Goal: Task Accomplishment & Management: Use online tool/utility

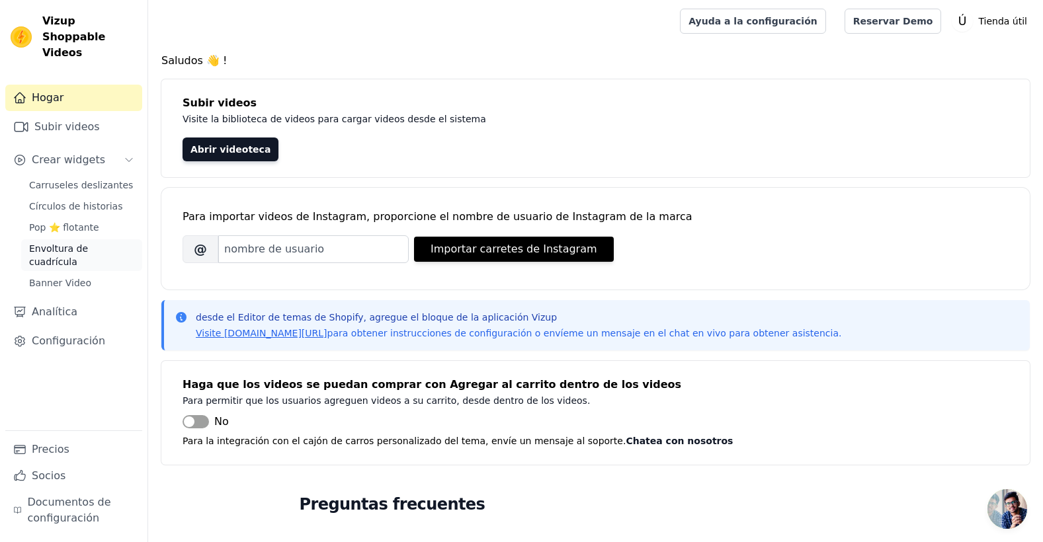
click at [108, 242] on span "Envoltura de cuadrícula" at bounding box center [81, 255] width 105 height 26
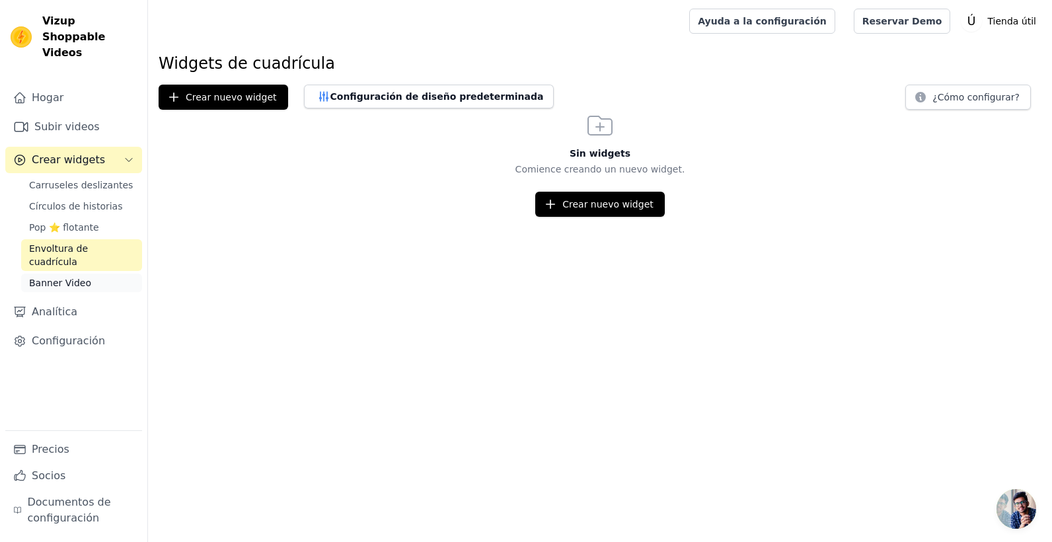
click at [46, 276] on span "Banner Video" at bounding box center [60, 282] width 62 height 13
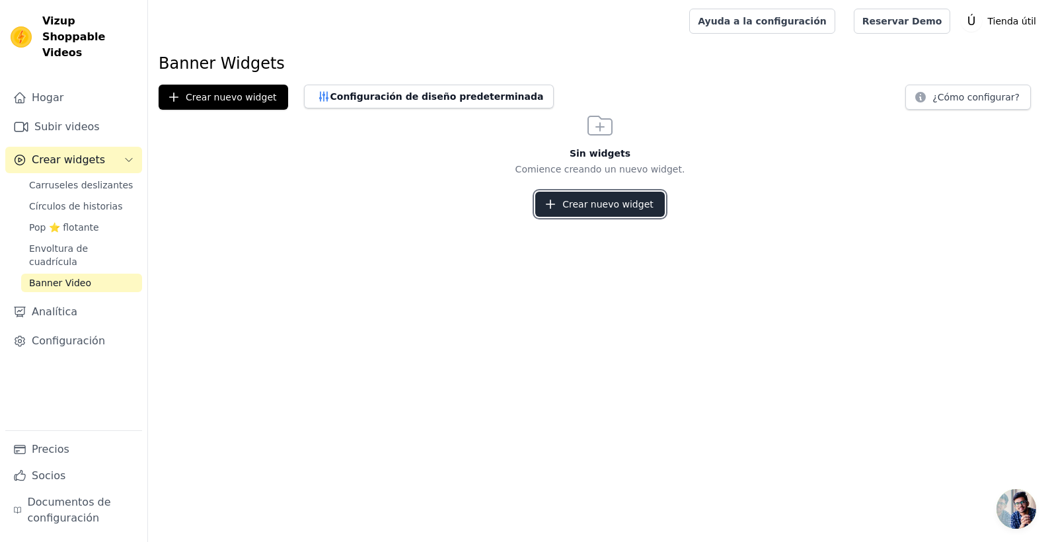
click at [565, 207] on button "Crear nuevo widget" at bounding box center [600, 204] width 130 height 25
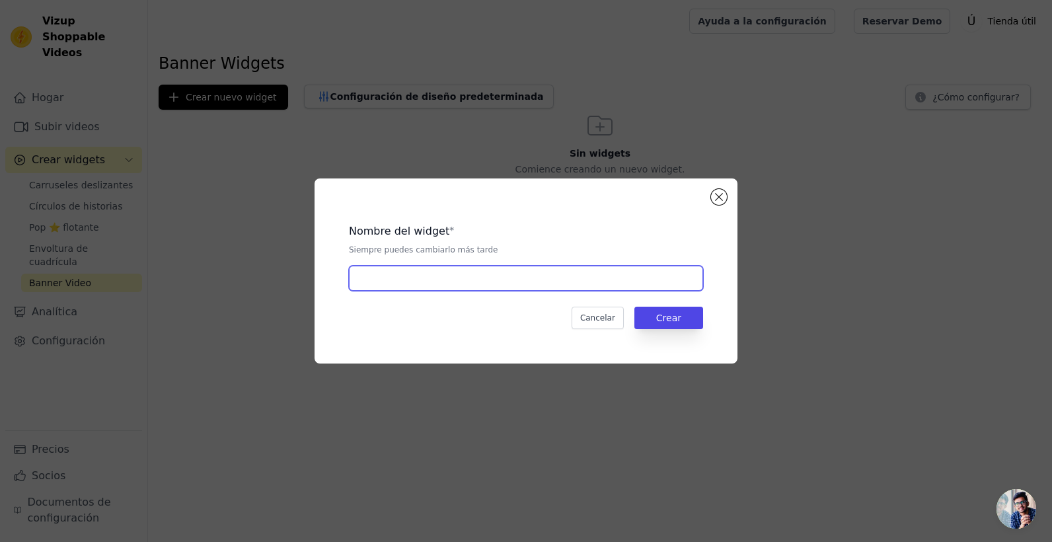
click at [518, 282] on input "text" at bounding box center [526, 278] width 354 height 25
type input "kit de herramienta"
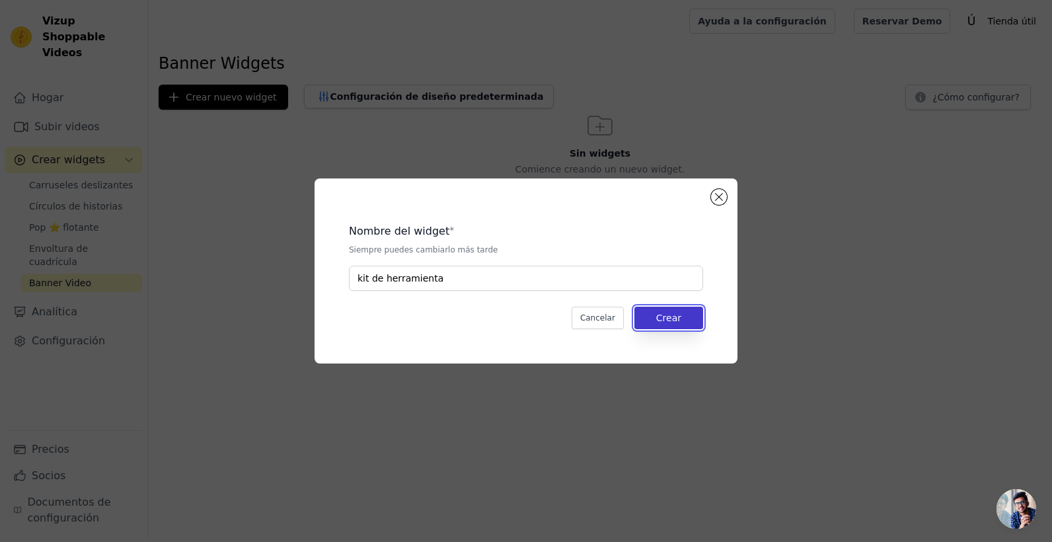
click at [649, 313] on button "Crear" at bounding box center [669, 318] width 69 height 22
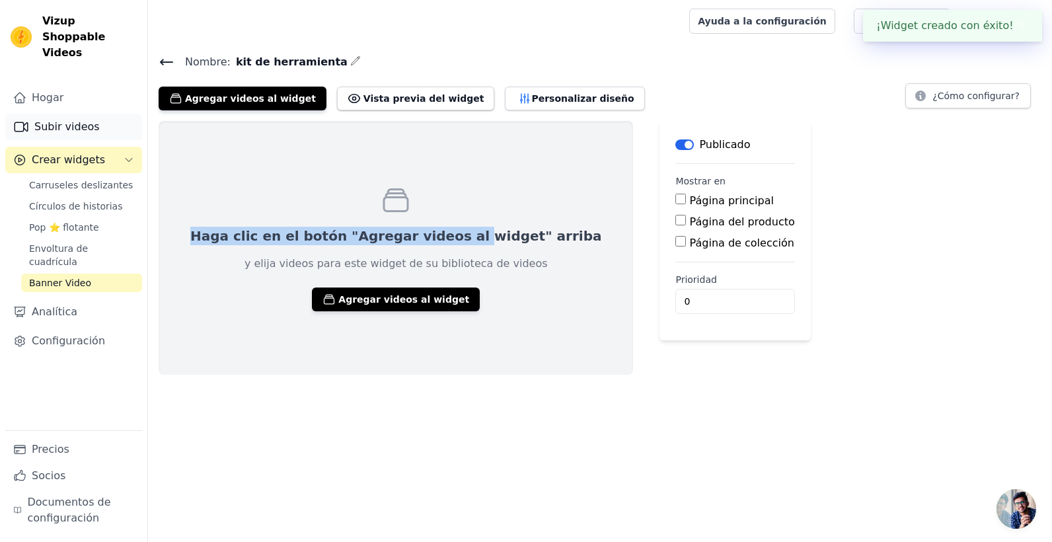
click at [75, 119] on font "Subir videos" at bounding box center [66, 127] width 65 height 16
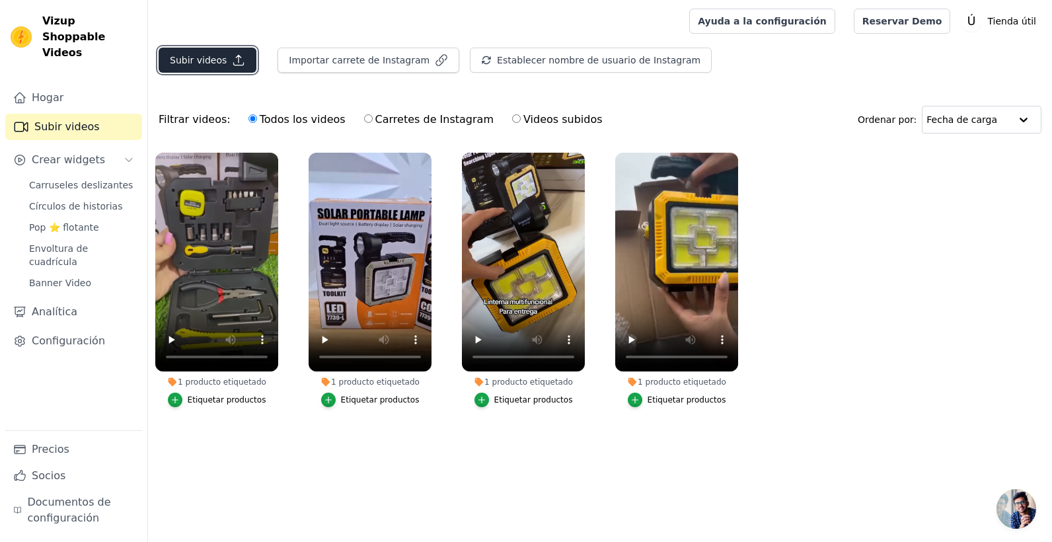
click at [211, 57] on font "Subir videos" at bounding box center [198, 60] width 57 height 13
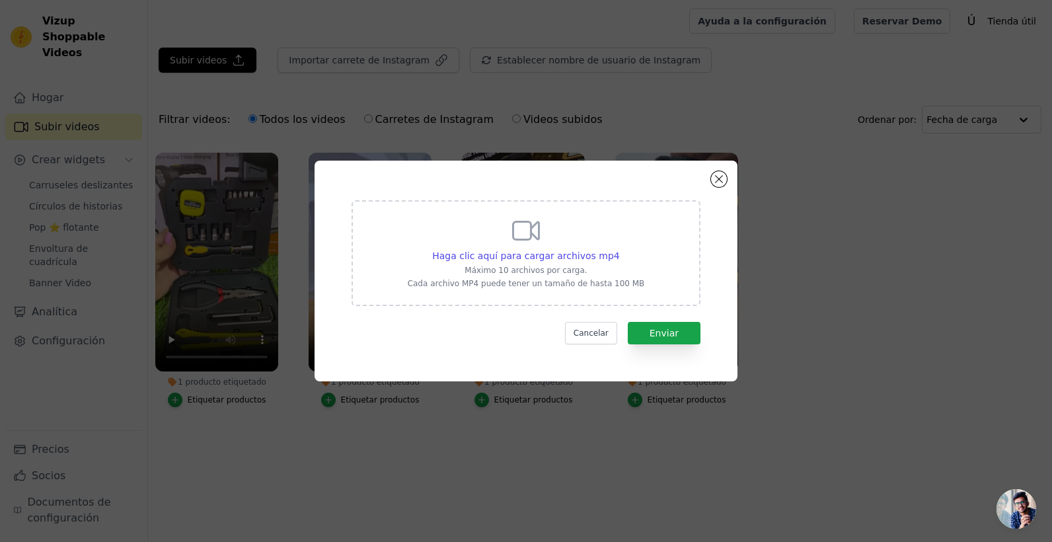
click at [571, 245] on div "Haga clic aquí para cargar archivos mp4 Máximo 10 archivos por carga. Cada arch…" at bounding box center [526, 252] width 237 height 74
click at [619, 249] on input "Haga clic aquí para cargar archivos mp4 Máximo 10 archivos por carga. Cada arch…" at bounding box center [619, 249] width 1 height 1
type input "C:\fakepath\Video de kit youtube.mp4"
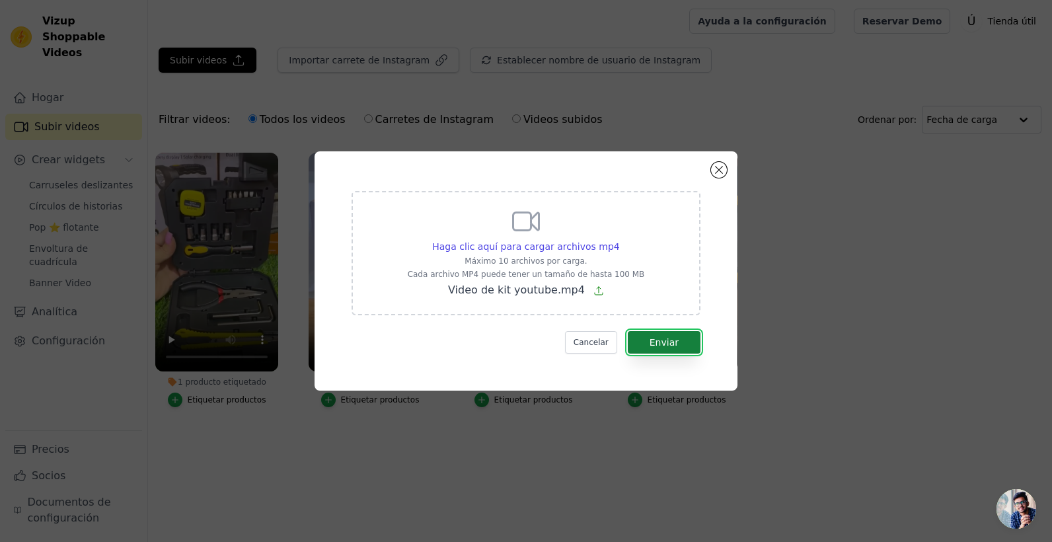
click at [656, 342] on font "Enviar" at bounding box center [664, 342] width 29 height 11
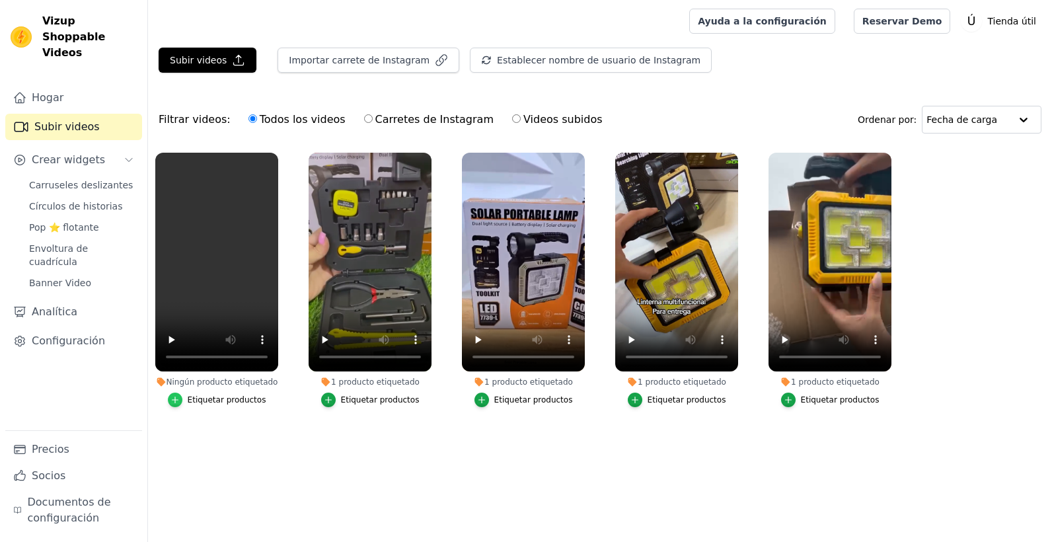
click at [176, 397] on icon "button" at bounding box center [175, 399] width 9 height 9
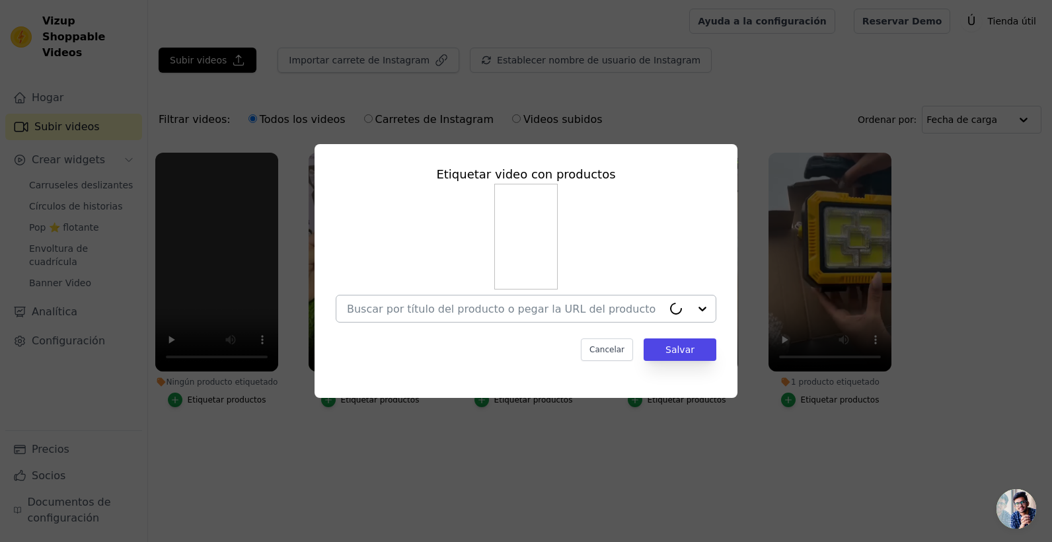
drag, startPoint x: 564, startPoint y: 310, endPoint x: 561, endPoint y: 316, distance: 6.8
click at [564, 310] on input "Ningún producto etiquetado Etiquetar video con productos Cancelar Salvar Etique…" at bounding box center [505, 309] width 316 height 13
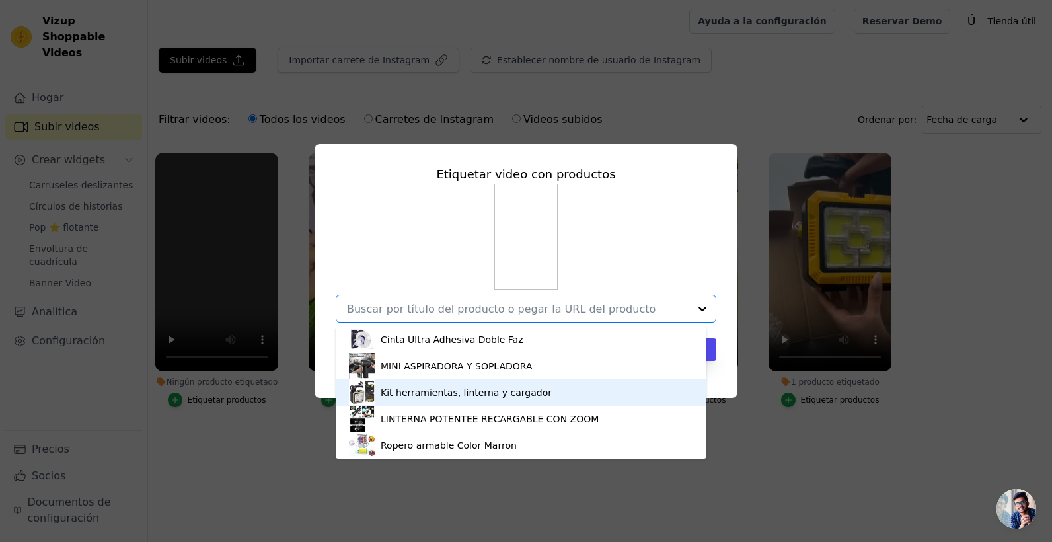
click at [425, 397] on div "Kit herramientas, linterna y cargador" at bounding box center [466, 392] width 171 height 13
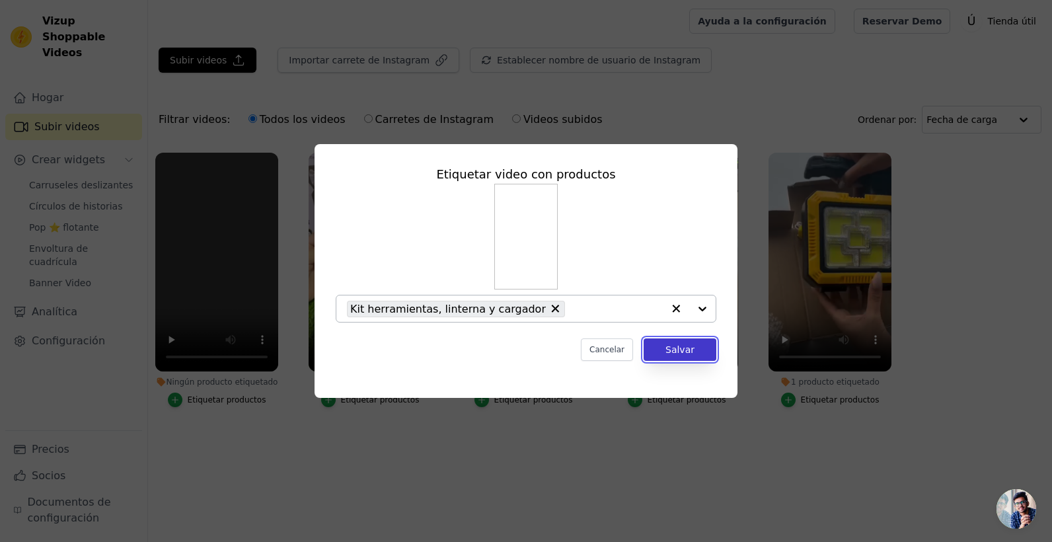
click at [668, 352] on button "Salvar" at bounding box center [680, 349] width 73 height 22
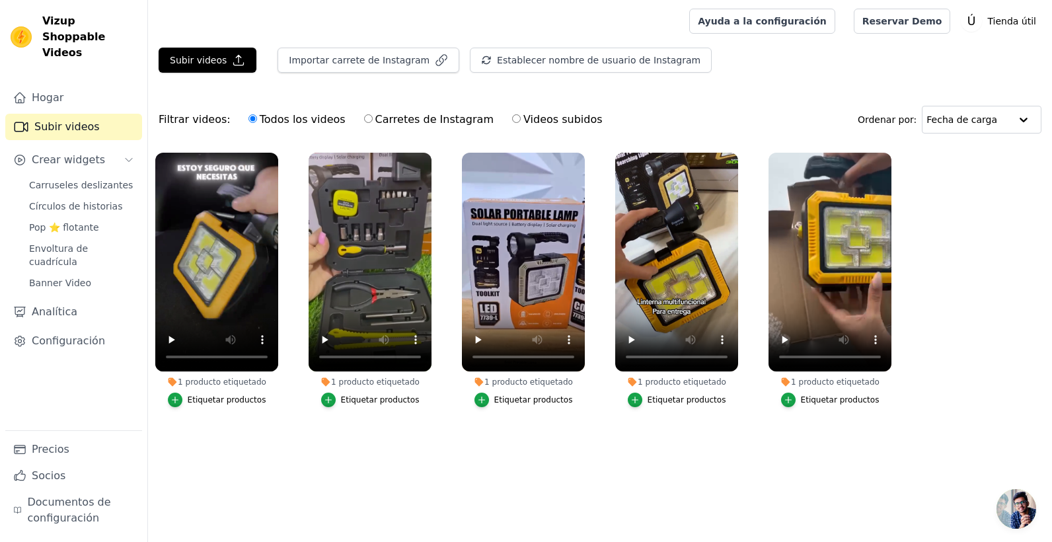
click at [384, 473] on html "Vizup Shoppable Videos Hogar Subir videos Crear widgets Carruseles deslizantes …" at bounding box center [526, 236] width 1052 height 473
click at [55, 276] on span "Banner Video" at bounding box center [60, 282] width 62 height 13
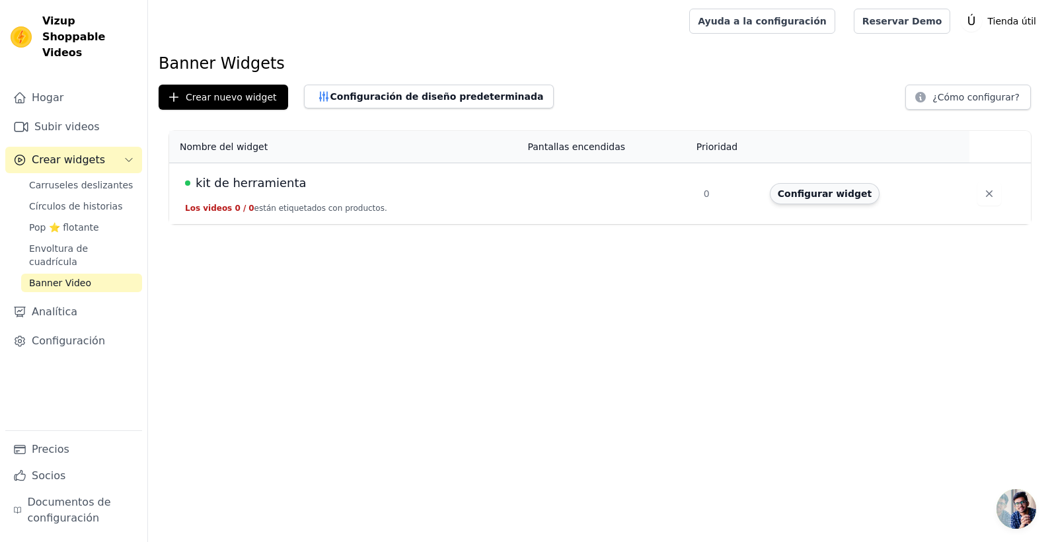
click at [835, 192] on button "Configurar widget" at bounding box center [825, 193] width 110 height 21
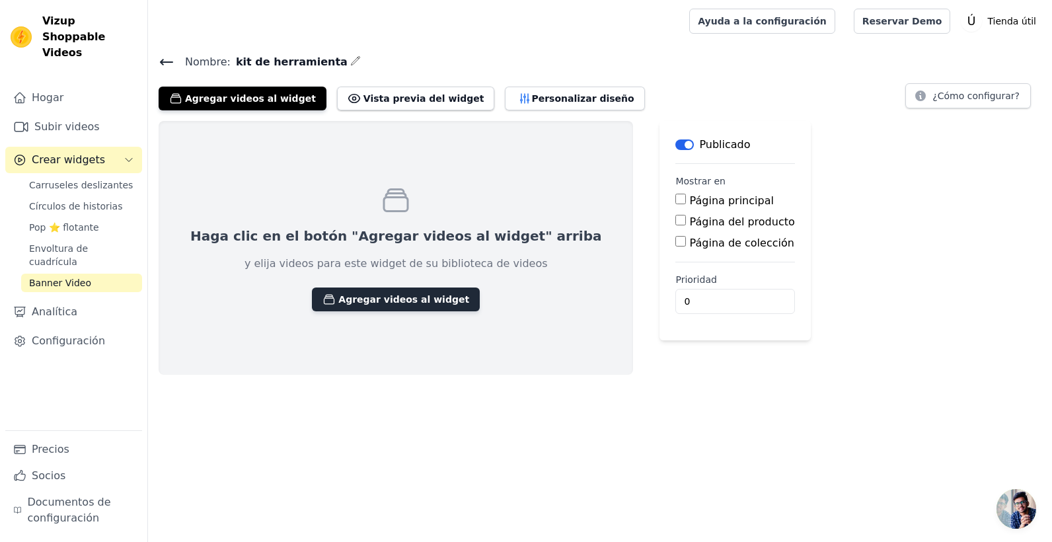
click at [338, 299] on font "Agregar videos al widget" at bounding box center [403, 299] width 131 height 13
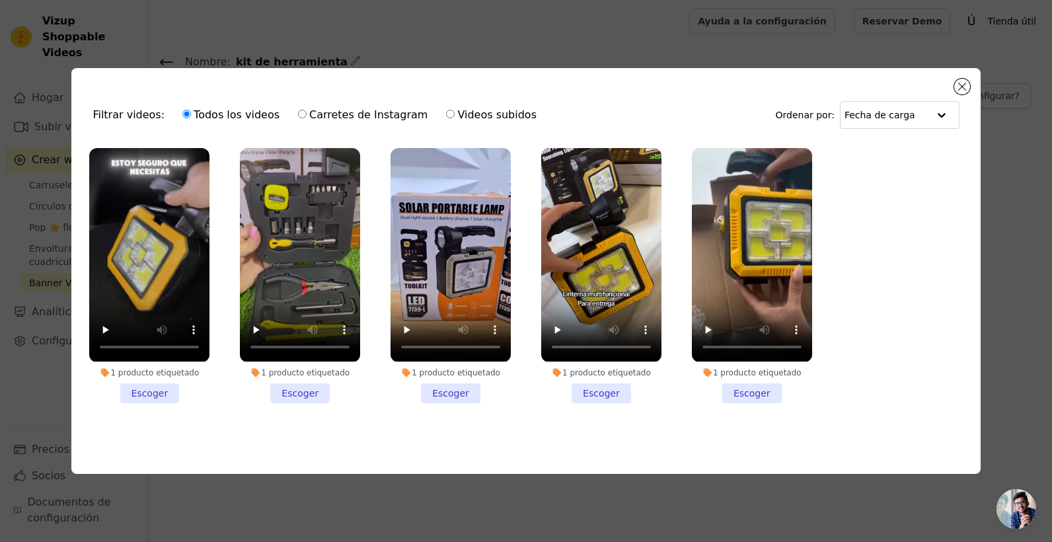
click at [143, 394] on li "1 producto etiquetado Escoger" at bounding box center [149, 275] width 120 height 255
click at [0, 0] on input "1 producto etiquetado Escoger" at bounding box center [0, 0] width 0 height 0
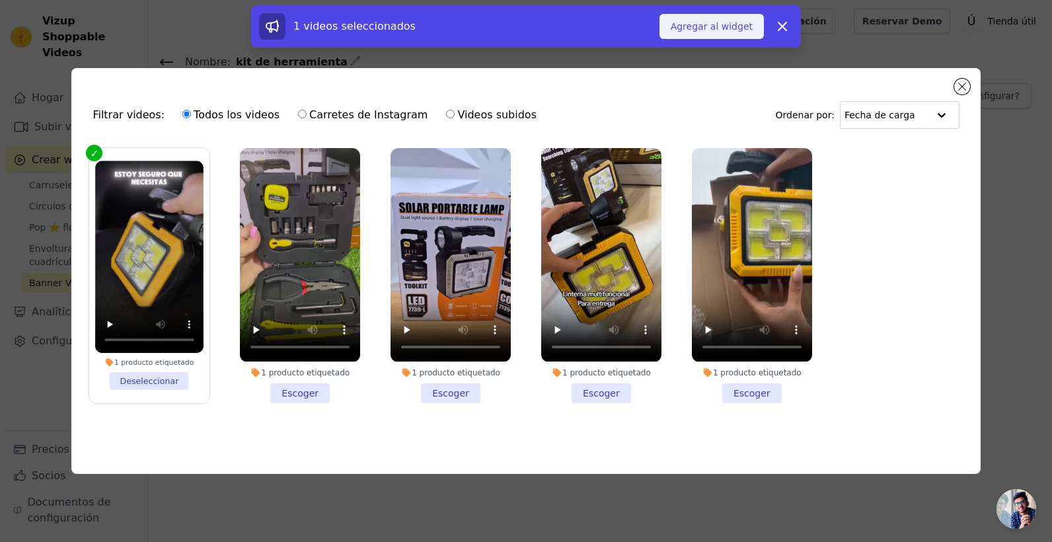
click at [694, 27] on font "Agregar al widget" at bounding box center [712, 26] width 82 height 13
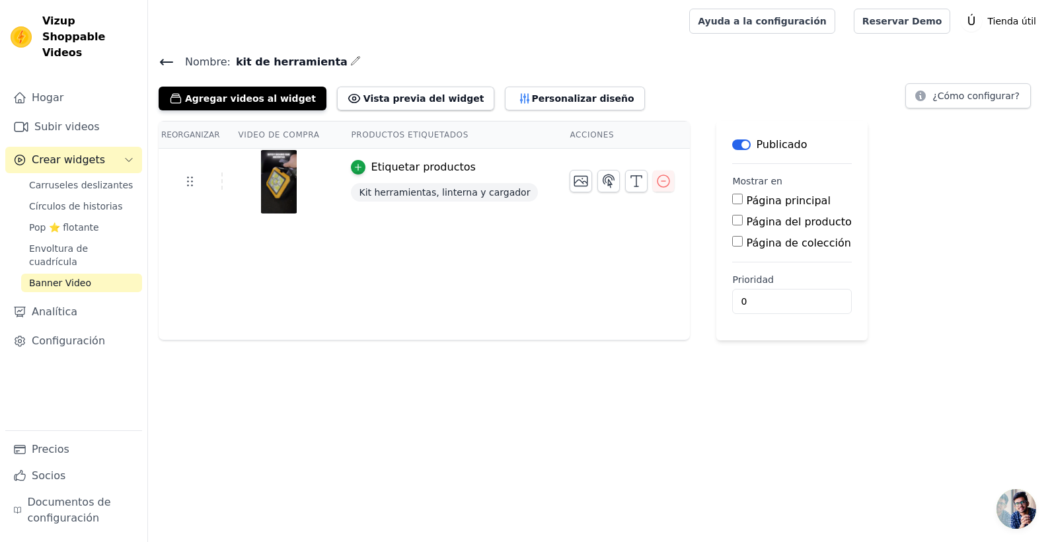
click at [732, 217] on input "Página del producto" at bounding box center [737, 220] width 11 height 11
checkbox input "true"
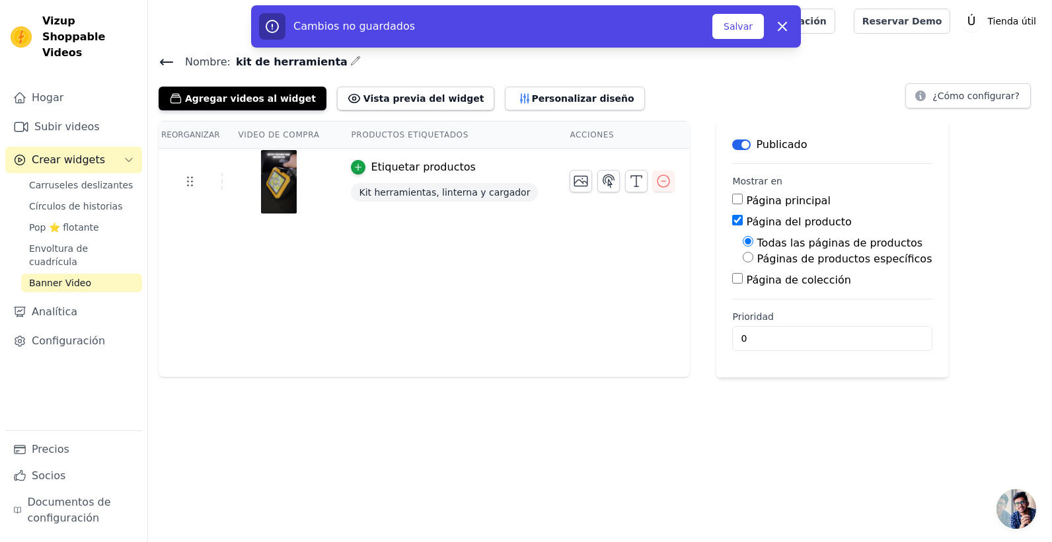
click at [743, 261] on input "Páginas de productos específicos" at bounding box center [748, 257] width 11 height 11
radio input "true"
click at [743, 292] on button "Seleccionar productos" at bounding box center [803, 289] width 120 height 22
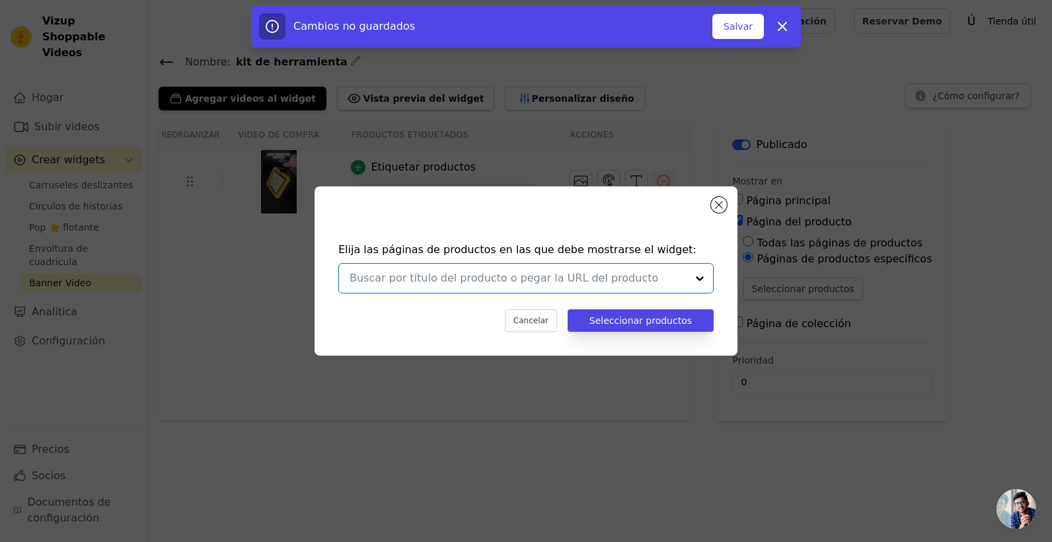
click at [569, 280] on input "text" at bounding box center [518, 278] width 337 height 16
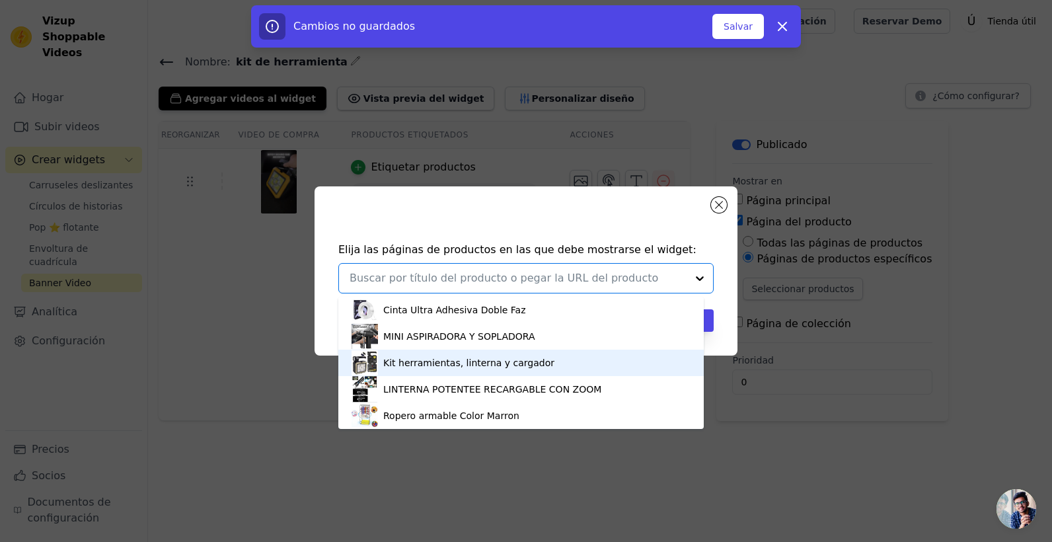
click at [459, 366] on div "Kit herramientas, linterna y cargador" at bounding box center [468, 362] width 171 height 13
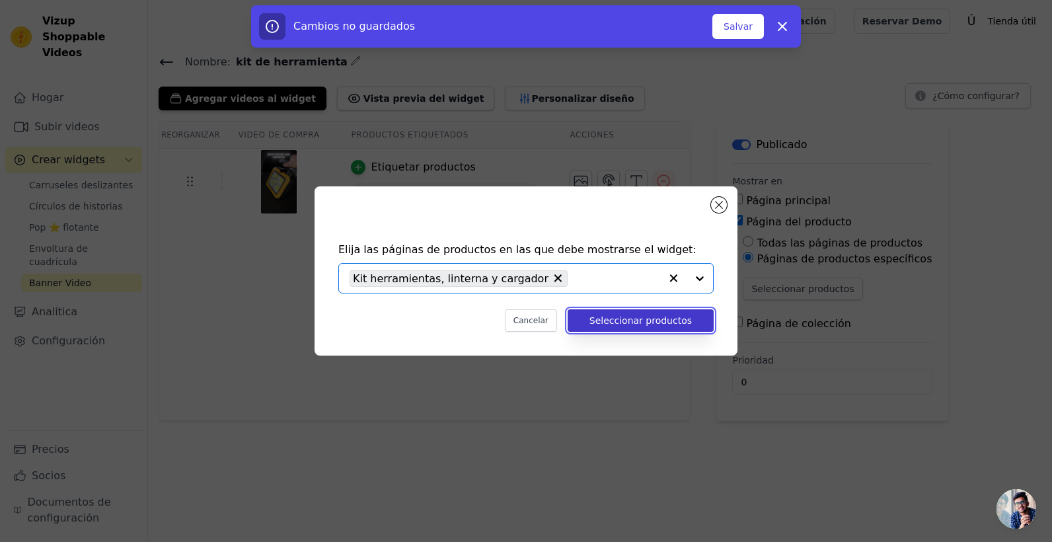
click at [645, 317] on button "Seleccionar productos" at bounding box center [641, 320] width 146 height 22
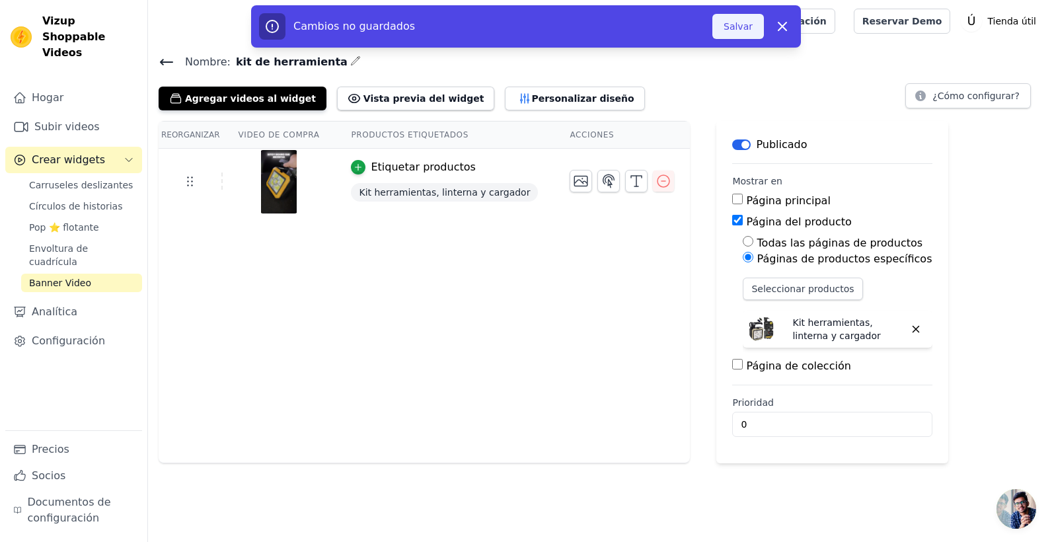
click at [737, 32] on button "Salvar" at bounding box center [739, 26] width 52 height 25
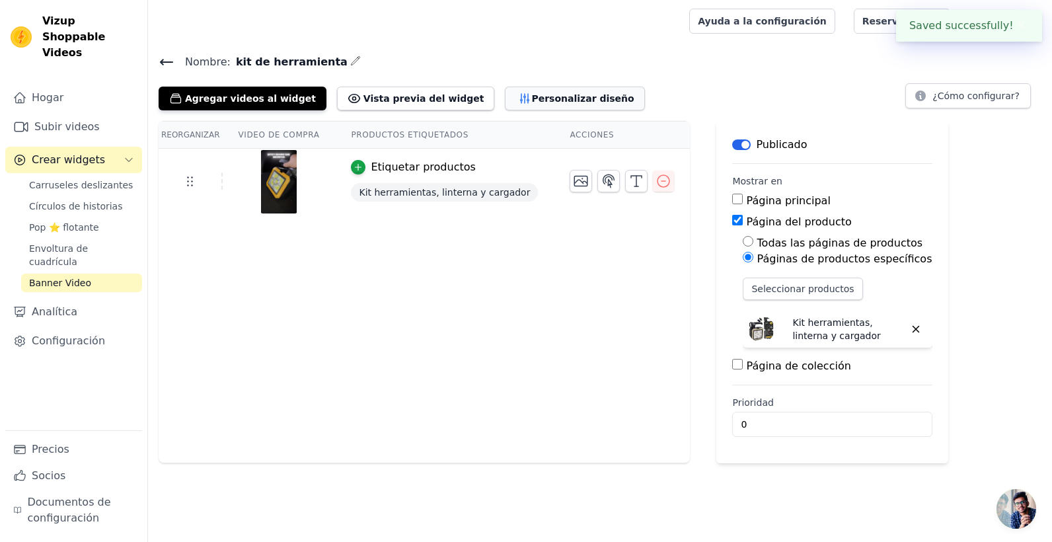
click at [537, 93] on font "Personalizar diseño" at bounding box center [583, 98] width 102 height 13
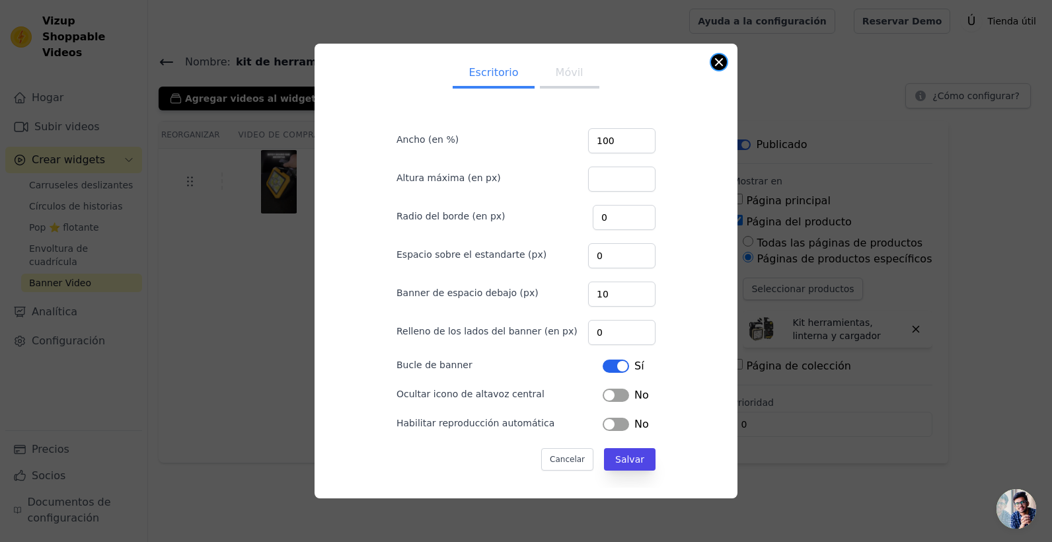
click at [713, 63] on button "Cerrar modal" at bounding box center [719, 62] width 16 height 16
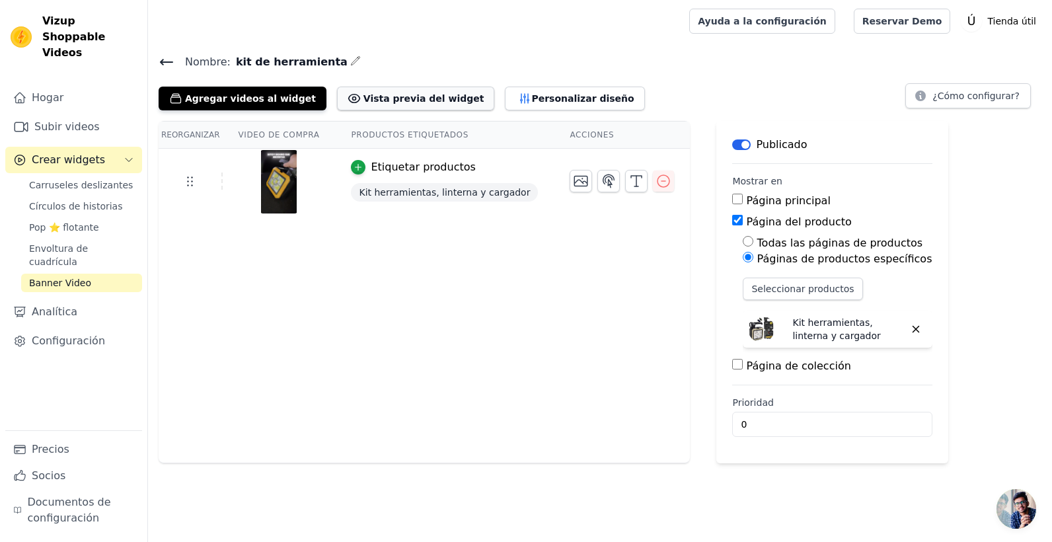
click at [383, 99] on font "Vista previa del widget" at bounding box center [424, 98] width 121 height 13
click at [528, 319] on div "Reorganizar Video de compra Productos etiquetados Acciones Etiquetar productos …" at bounding box center [425, 292] width 532 height 342
click at [978, 97] on font "¿Cómo configurar?" at bounding box center [976, 95] width 87 height 13
click at [532, 97] on font "Personalizar diseño" at bounding box center [583, 98] width 102 height 13
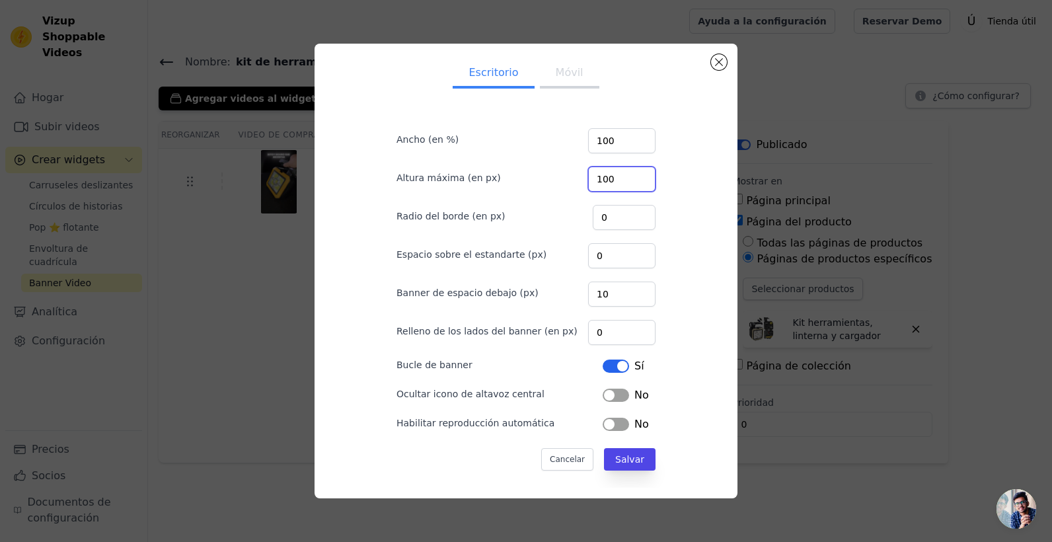
click at [634, 175] on input "100" at bounding box center [621, 179] width 67 height 25
click at [634, 181] on input "100" at bounding box center [621, 179] width 67 height 25
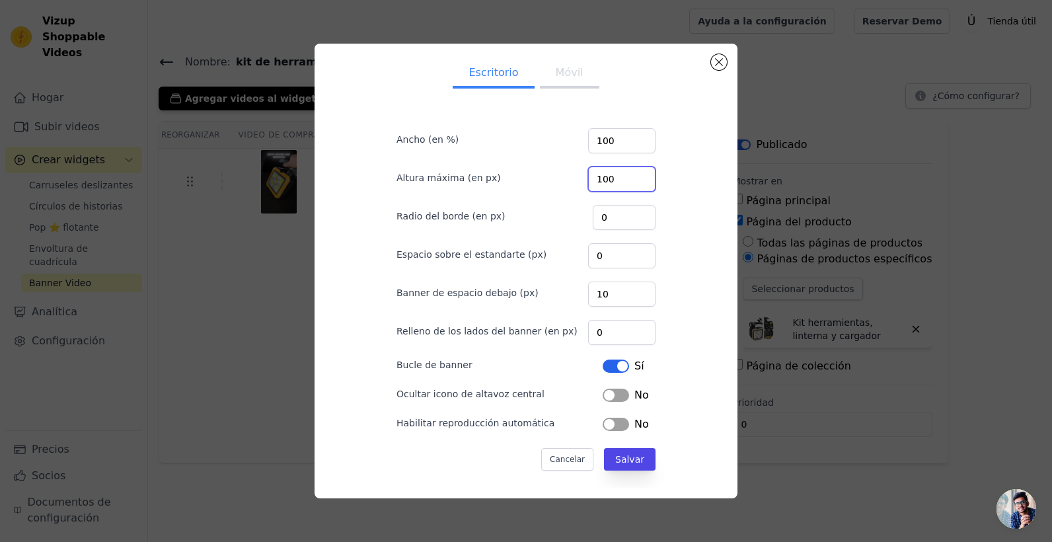
click at [633, 179] on input "100" at bounding box center [621, 179] width 67 height 25
click at [611, 183] on input "100" at bounding box center [621, 179] width 67 height 25
type input "1"
type input "50"
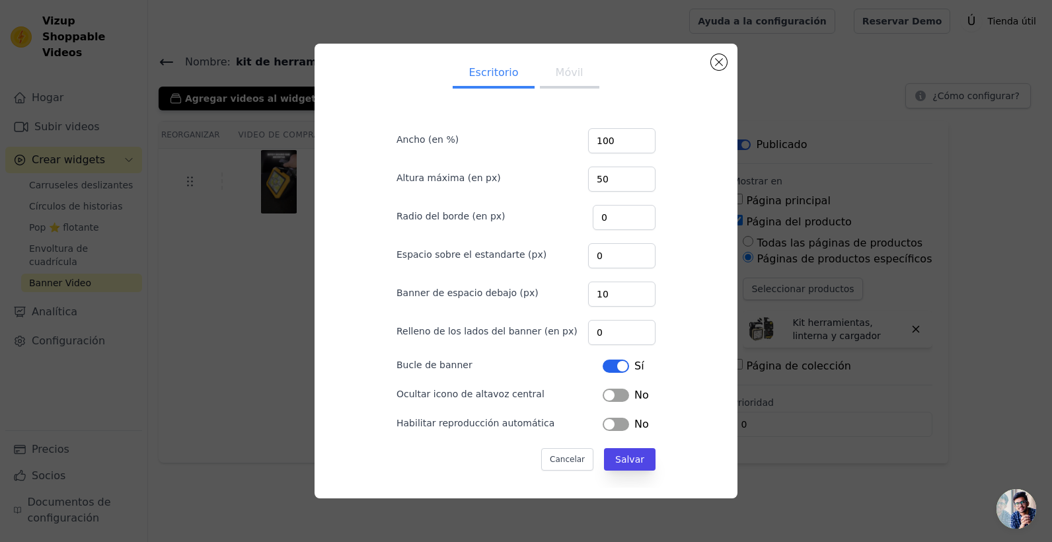
click at [613, 424] on button "Etiqueta" at bounding box center [616, 424] width 26 height 13
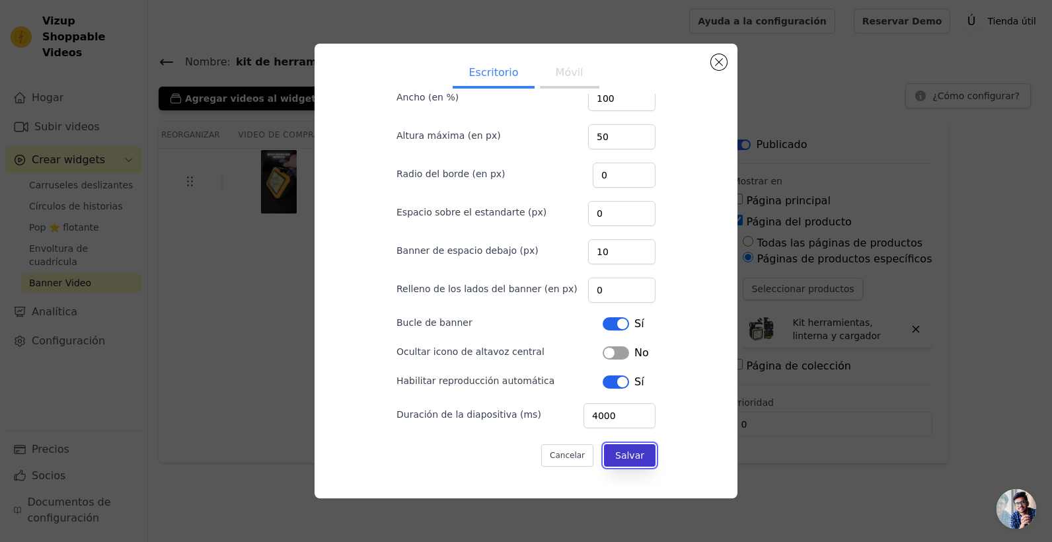
click at [620, 457] on button "Salvar" at bounding box center [630, 455] width 52 height 22
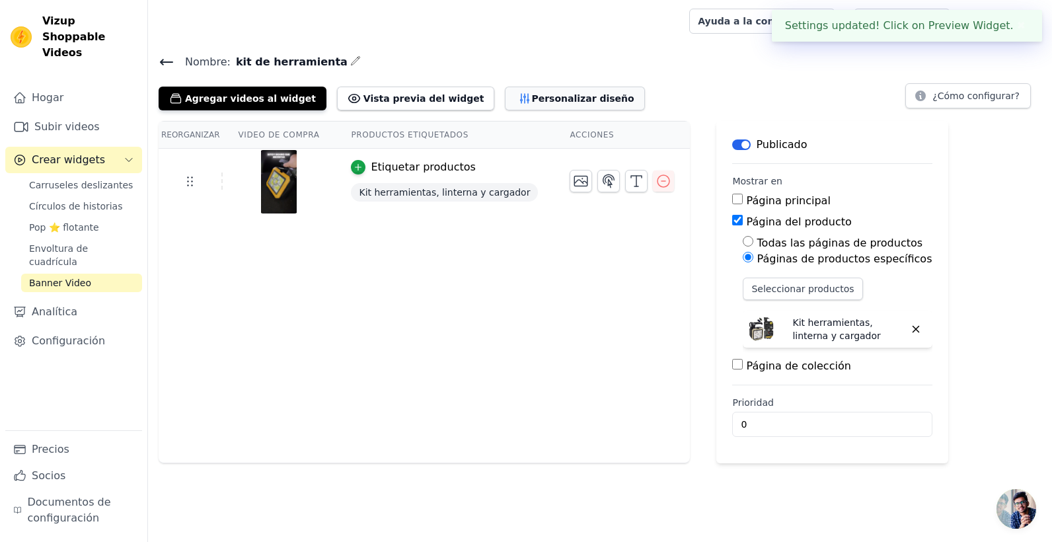
click at [532, 100] on font "Personalizar diseño" at bounding box center [583, 98] width 102 height 13
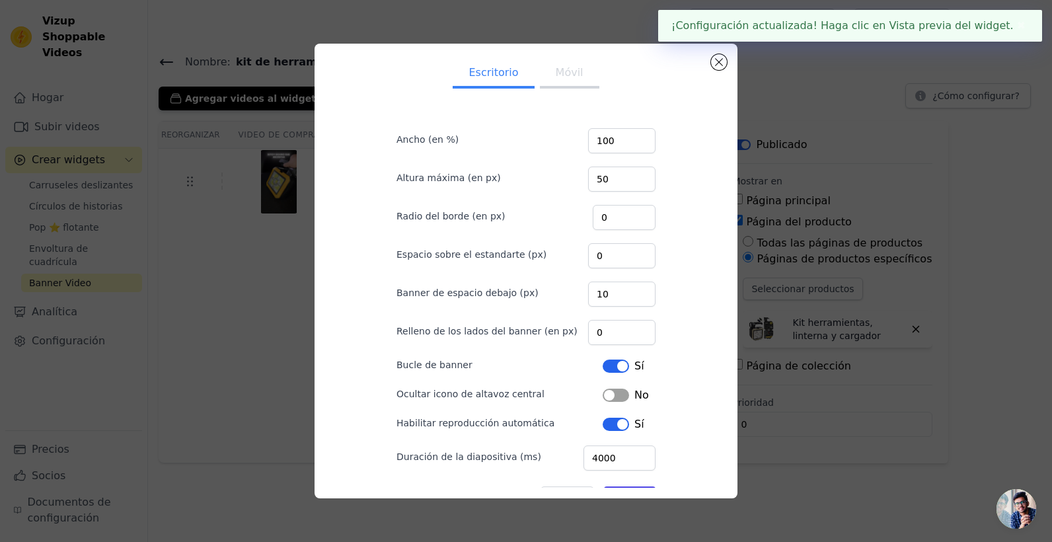
click at [569, 73] on button "Móvil" at bounding box center [569, 73] width 59 height 29
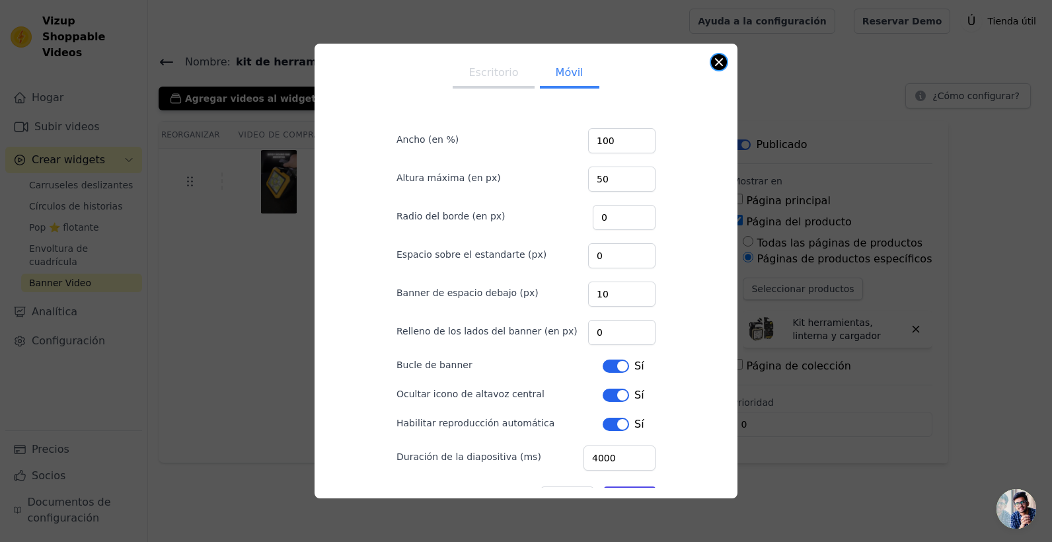
click at [725, 67] on button "Cerrar modal" at bounding box center [719, 62] width 16 height 16
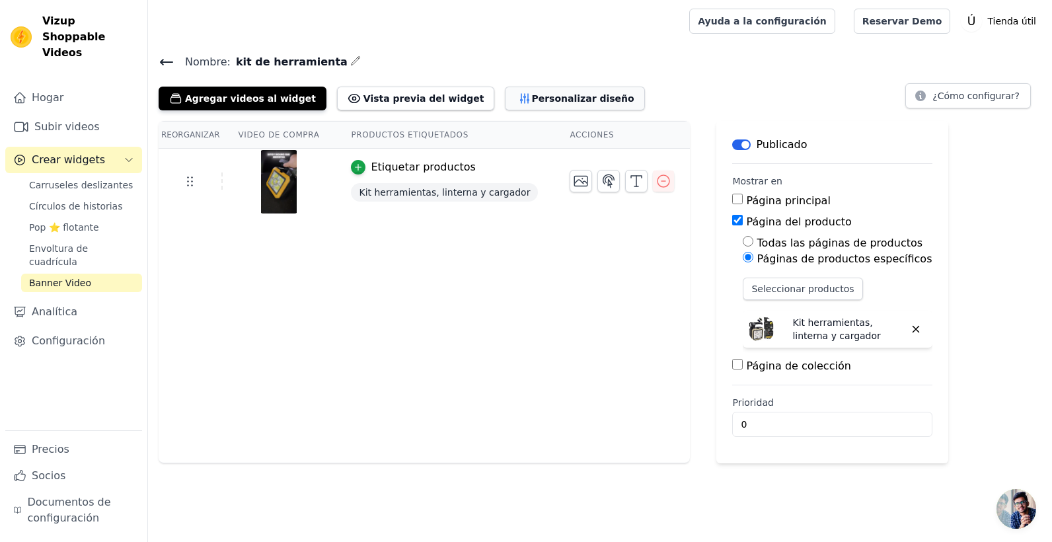
click at [532, 94] on font "Personalizar diseño" at bounding box center [583, 98] width 102 height 13
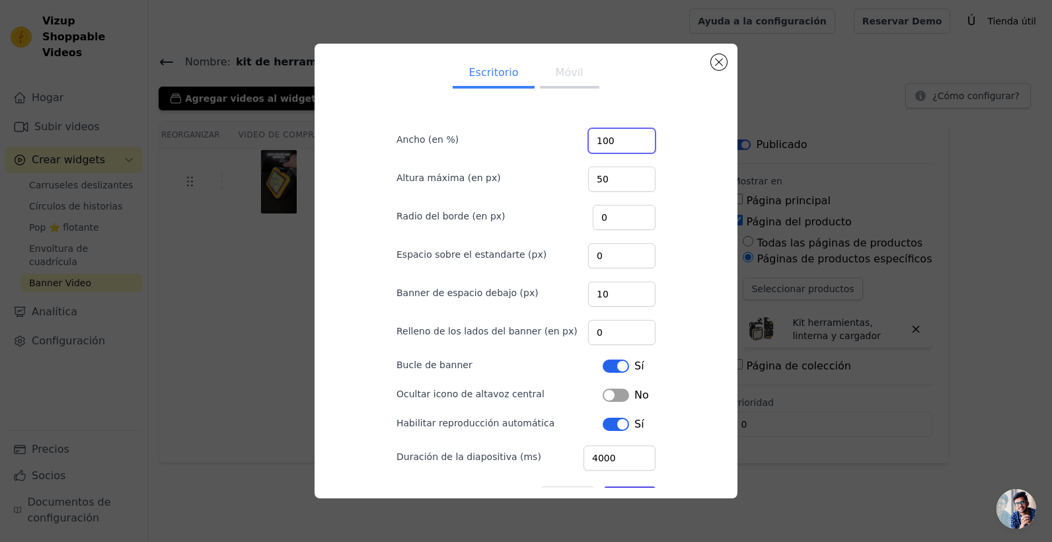
click at [617, 136] on input "100" at bounding box center [621, 140] width 67 height 25
drag, startPoint x: 596, startPoint y: 147, endPoint x: 565, endPoint y: 147, distance: 30.4
click at [571, 150] on div "Ancho (en %) 100" at bounding box center [526, 140] width 259 height 28
type input "300"
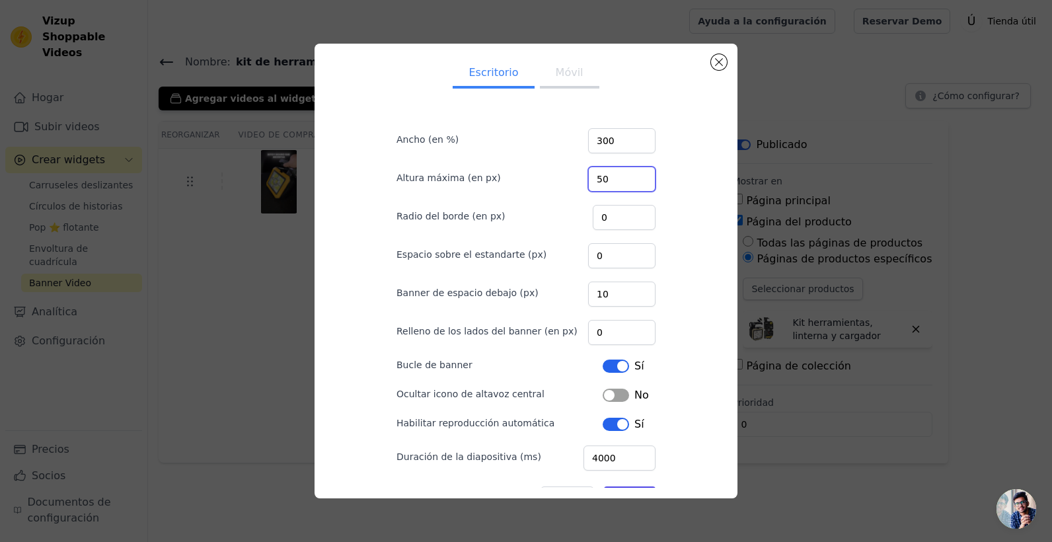
drag, startPoint x: 591, startPoint y: 184, endPoint x: 581, endPoint y: 185, distance: 10.0
click at [581, 185] on div "Altura máxima (en px) 50" at bounding box center [526, 178] width 259 height 28
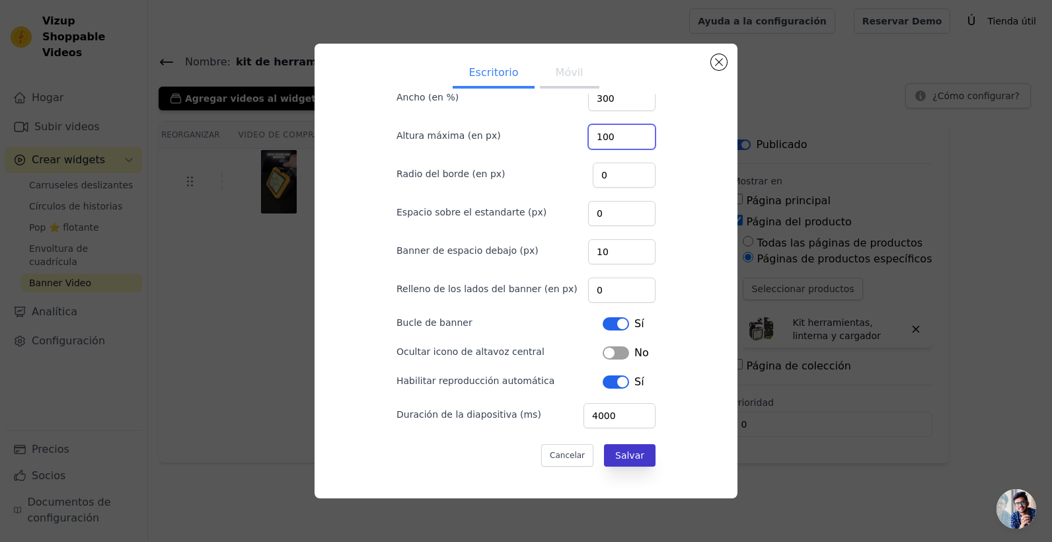
type input "100"
click at [635, 461] on button "Salvar" at bounding box center [630, 455] width 52 height 22
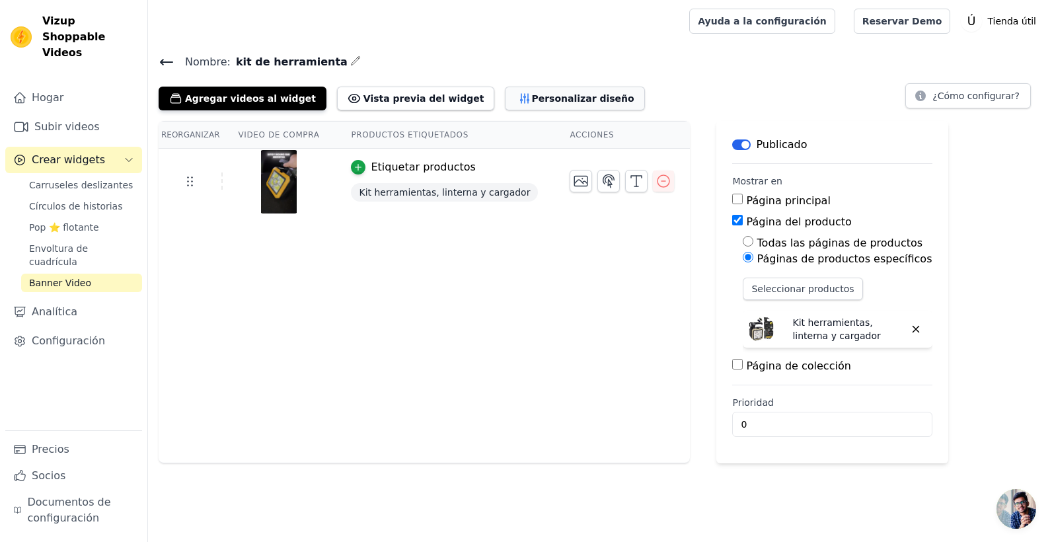
click at [512, 106] on button "Personalizar diseño" at bounding box center [574, 99] width 139 height 24
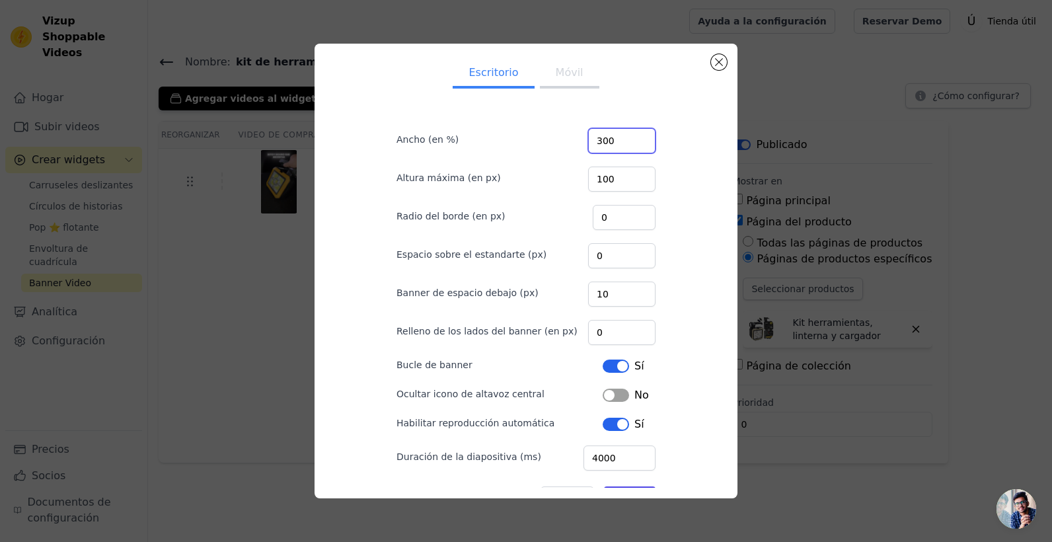
drag, startPoint x: 623, startPoint y: 138, endPoint x: 522, endPoint y: 140, distance: 100.5
click at [528, 142] on div "Ancho (en %) 300" at bounding box center [526, 140] width 259 height 28
type input "7"
type input "8"
type input "600"
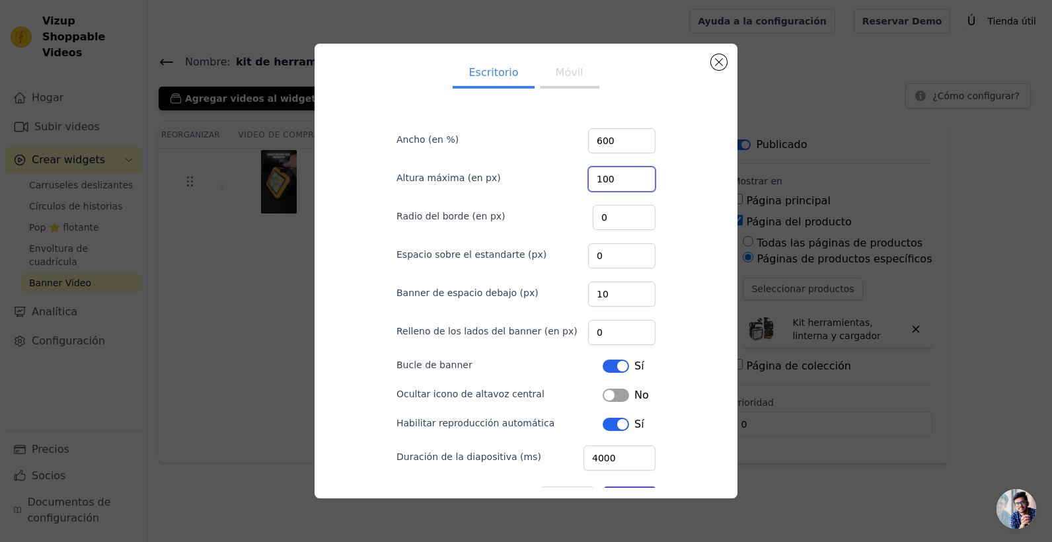
drag, startPoint x: 610, startPoint y: 182, endPoint x: 563, endPoint y: 172, distance: 48.0
click at [571, 178] on div "Altura máxima (en px) 100" at bounding box center [526, 178] width 259 height 28
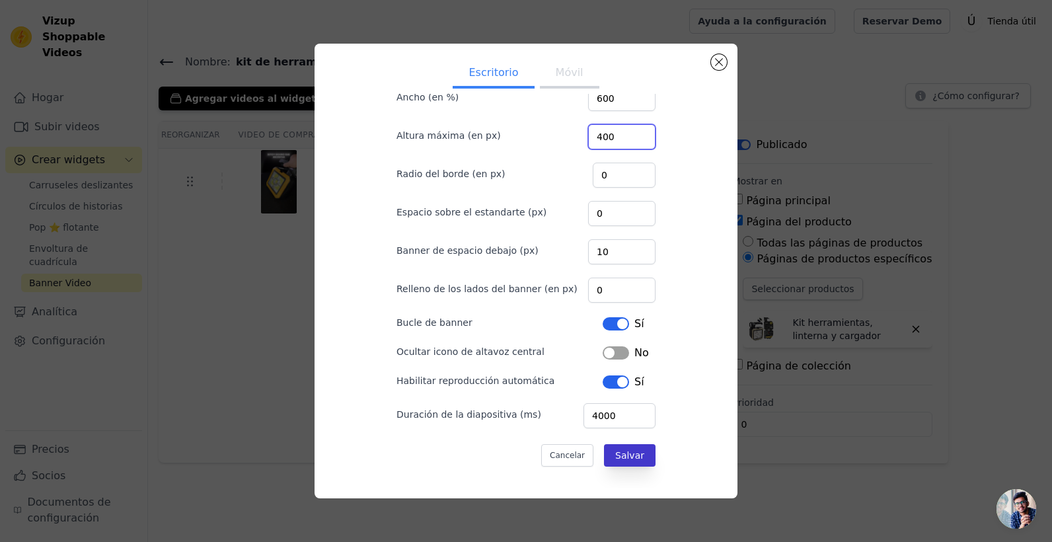
type input "400"
click at [630, 465] on button "Salvar" at bounding box center [630, 455] width 52 height 22
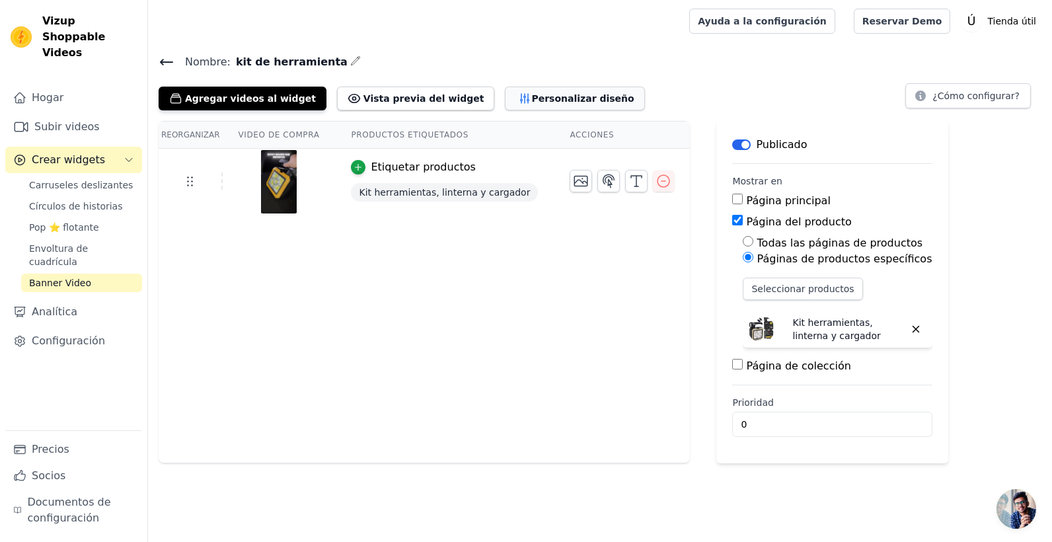
click at [532, 100] on font "Personalizar diseño" at bounding box center [583, 98] width 102 height 13
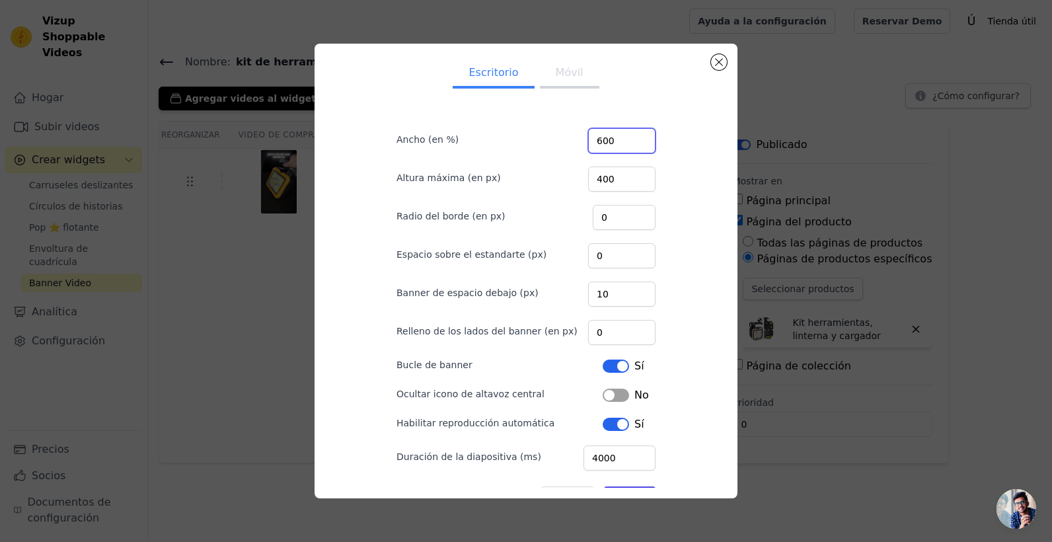
click at [617, 144] on input "600" at bounding box center [621, 140] width 67 height 25
type input "6"
type input "800"
click at [611, 182] on input "400" at bounding box center [621, 179] width 67 height 25
type input "4"
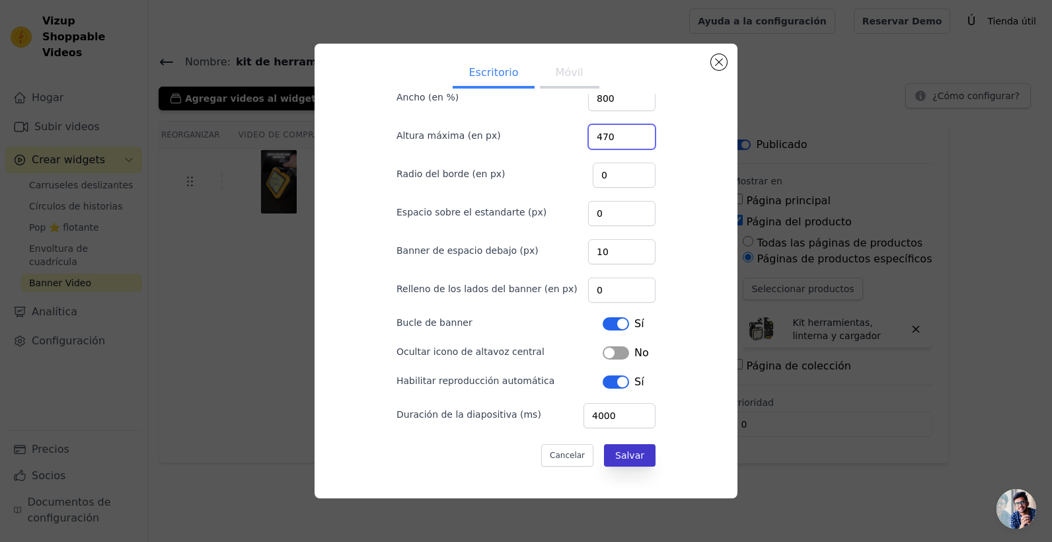
type input "470"
click at [625, 452] on button "Salvar" at bounding box center [630, 455] width 52 height 22
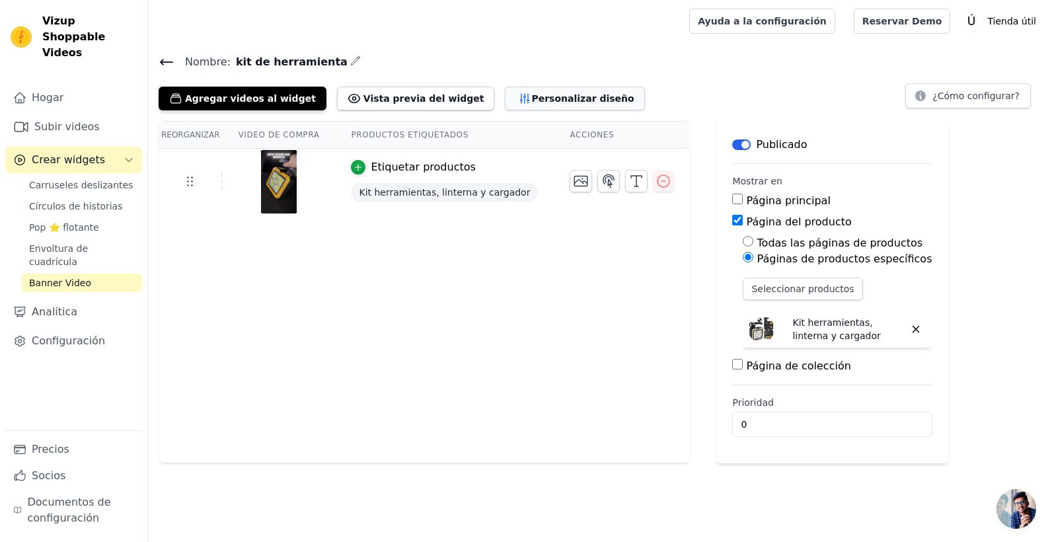
click at [532, 102] on font "Personalizar diseño" at bounding box center [583, 98] width 102 height 13
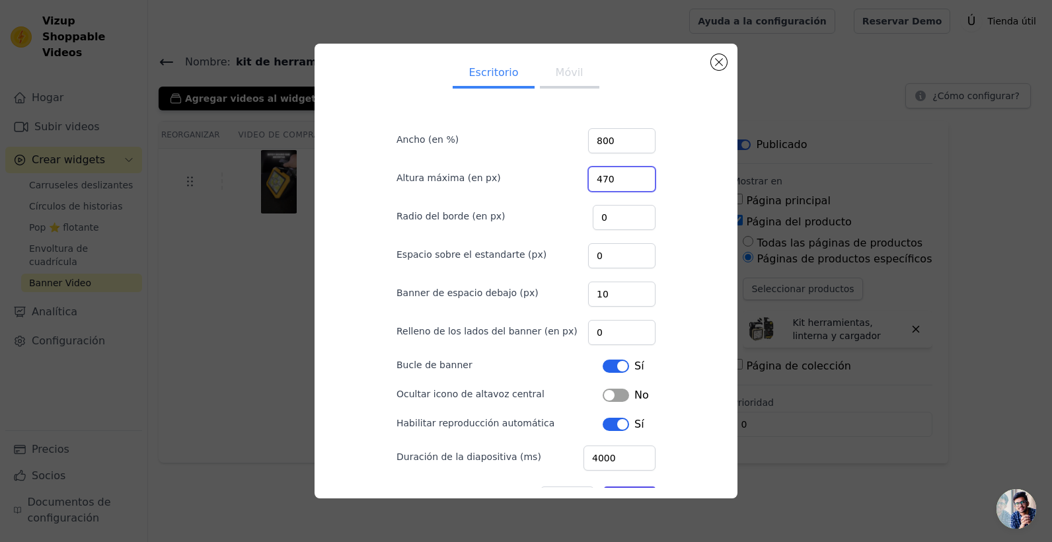
click at [611, 178] on input "470" at bounding box center [621, 179] width 67 height 25
type input "400"
click at [623, 141] on input "800" at bounding box center [621, 140] width 67 height 25
type input "8"
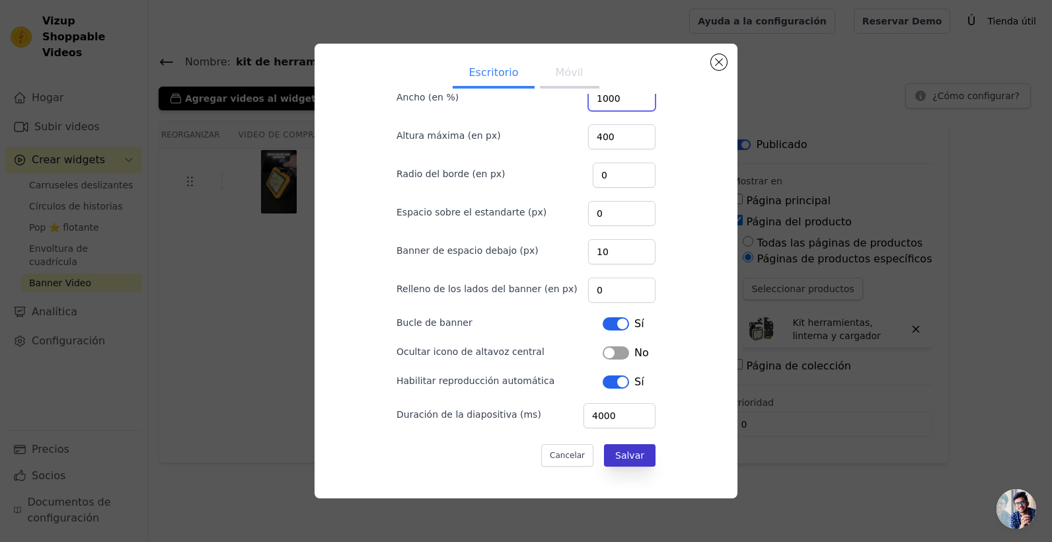
type input "1000"
click at [622, 458] on button "Salvar" at bounding box center [630, 455] width 52 height 22
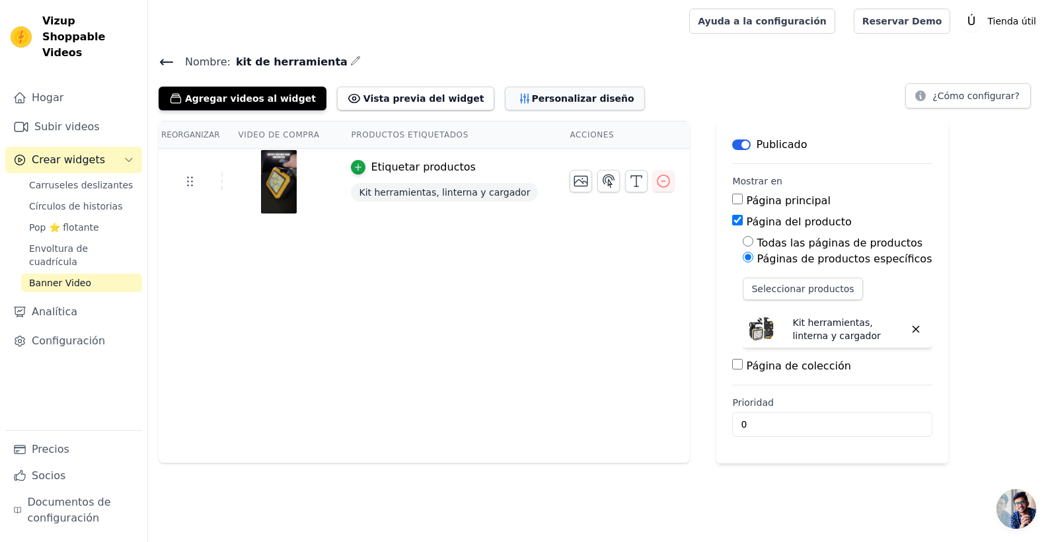
click at [556, 102] on font "Personalizar diseño" at bounding box center [583, 98] width 102 height 13
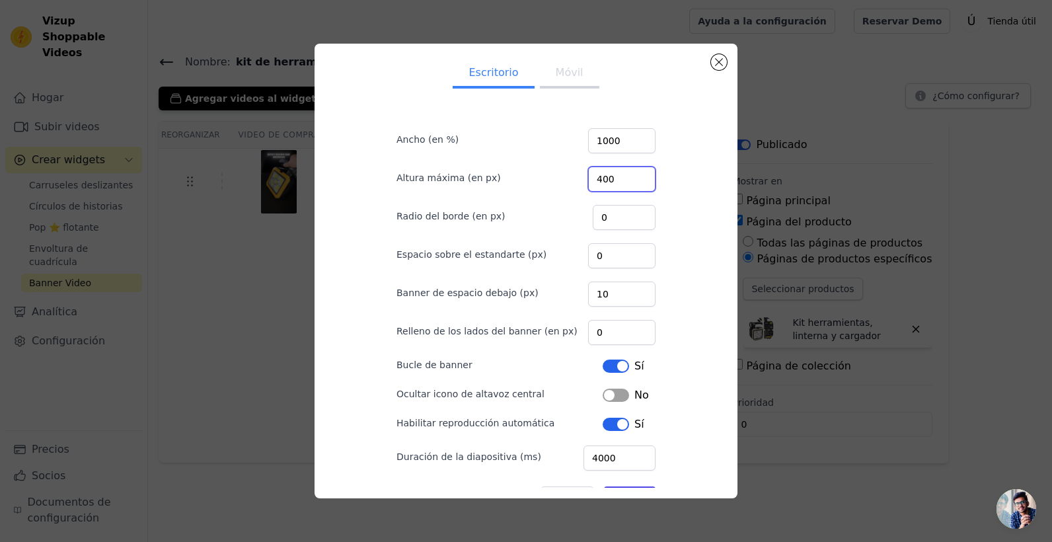
click at [611, 183] on input "400" at bounding box center [621, 179] width 67 height 25
type input "4"
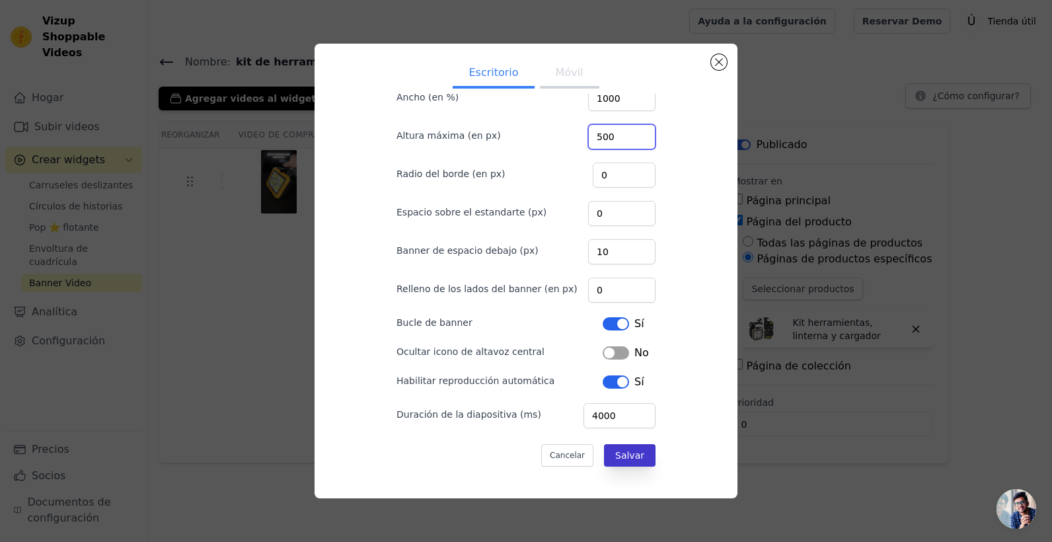
type input "500"
click at [629, 454] on button "Salvar" at bounding box center [630, 455] width 52 height 22
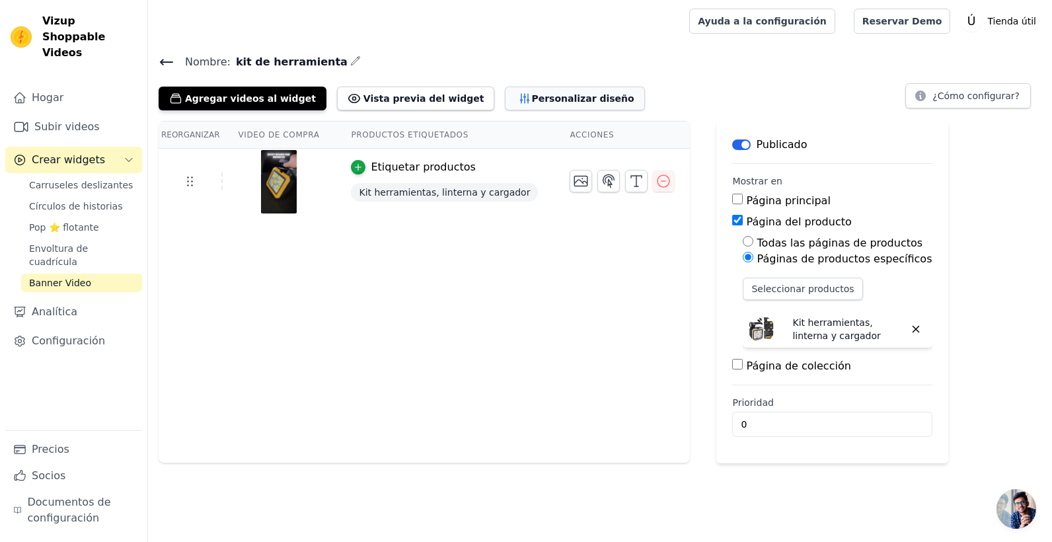
click at [532, 94] on font "Personalizar diseño" at bounding box center [583, 98] width 102 height 13
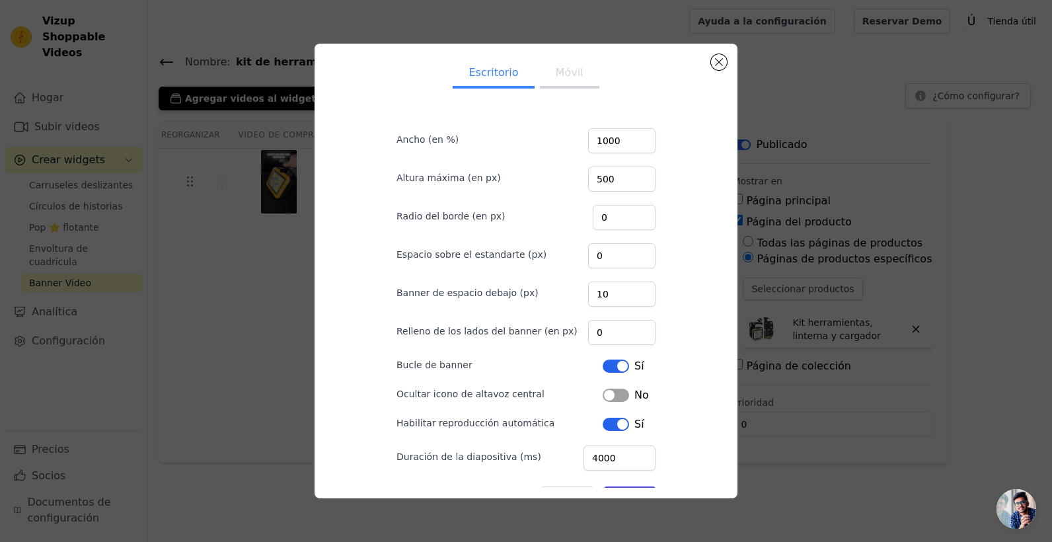
click at [612, 365] on button "Etiqueta" at bounding box center [616, 366] width 26 height 13
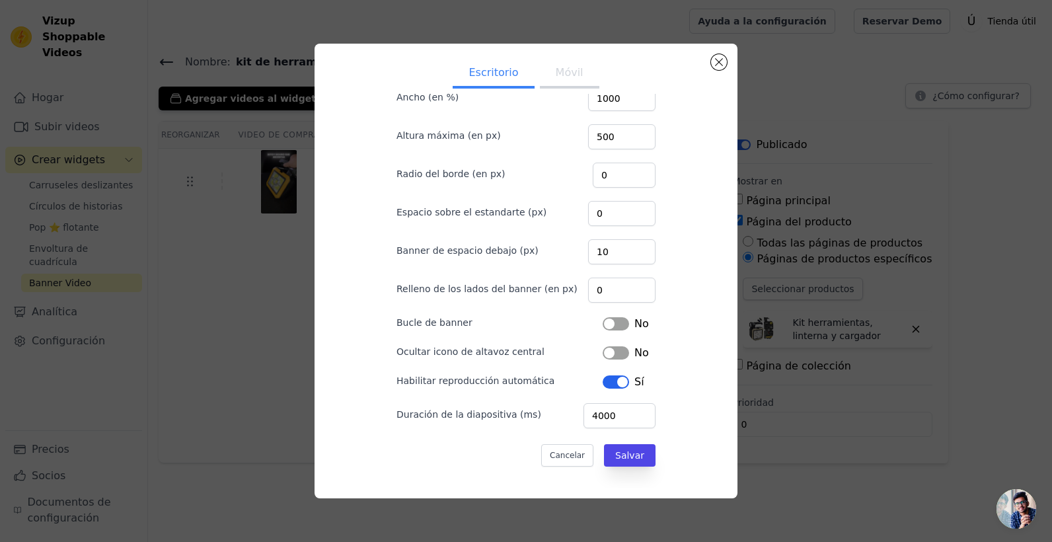
click at [611, 377] on button "Etiqueta" at bounding box center [616, 381] width 26 height 13
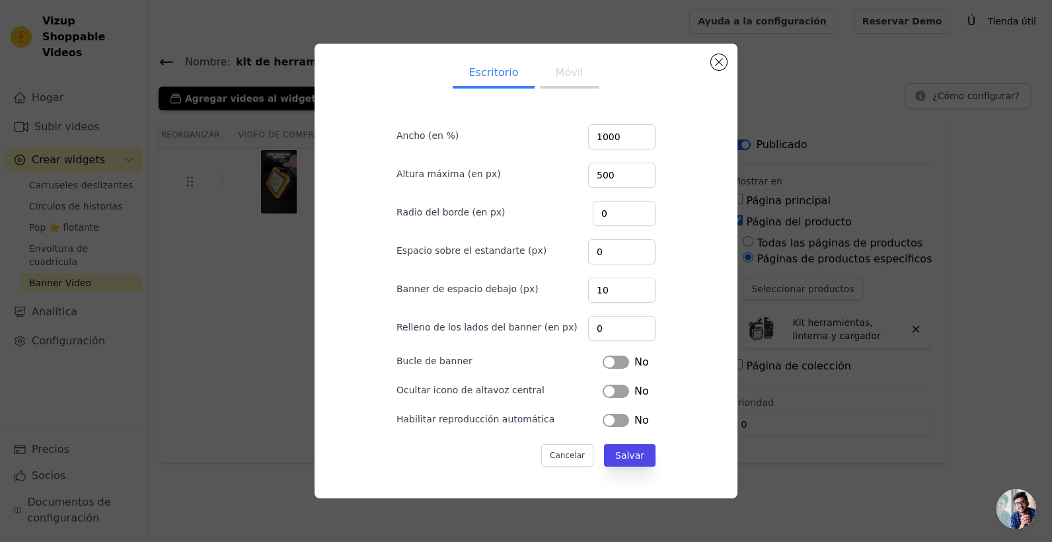
scroll to position [0, 0]
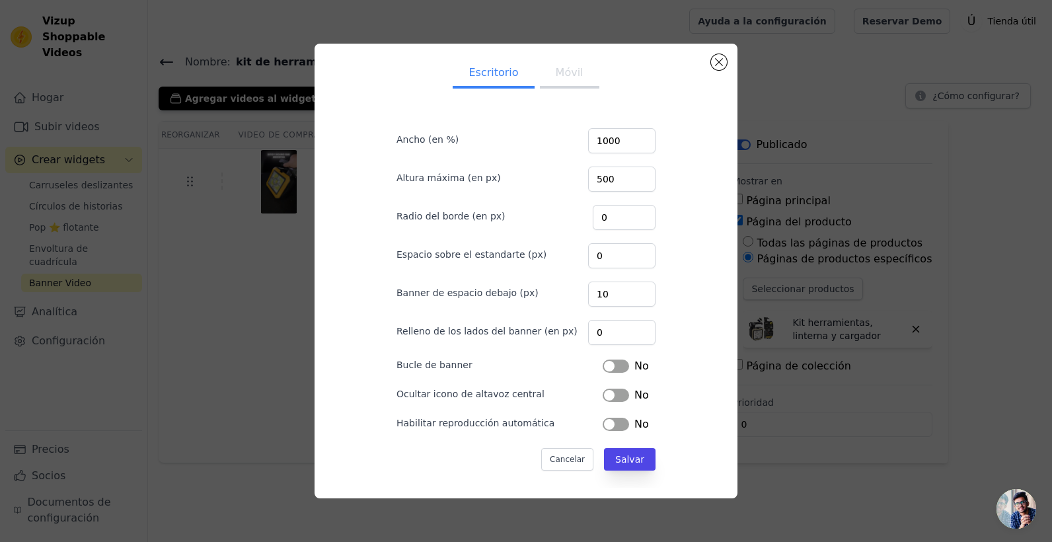
click at [568, 76] on button "Móvil" at bounding box center [569, 73] width 59 height 29
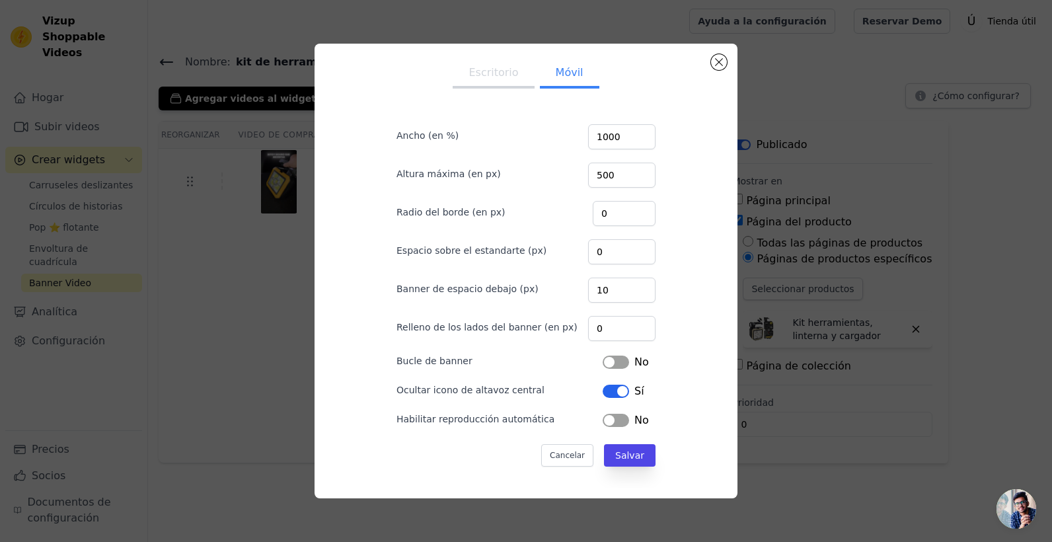
click at [609, 391] on button "Etiqueta" at bounding box center [616, 391] width 26 height 13
click at [626, 454] on button "Salvar" at bounding box center [630, 455] width 52 height 22
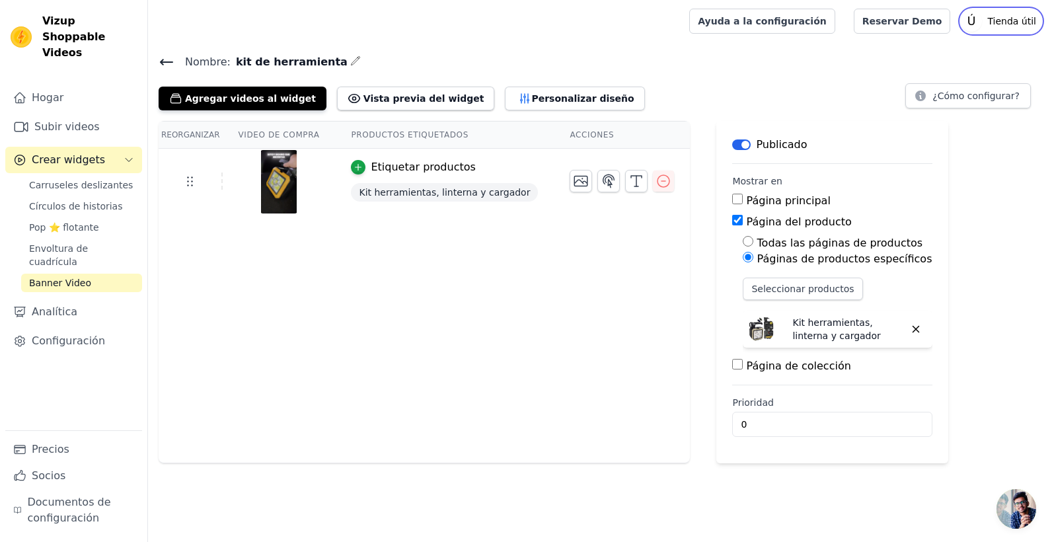
click at [999, 21] on p "Tienda útil" at bounding box center [1011, 21] width 59 height 24
click at [766, 58] on h4 "Nombre: kit de herramienta" at bounding box center [600, 62] width 883 height 18
click at [69, 85] on link "Hogar" at bounding box center [73, 98] width 137 height 26
